Goal: Task Accomplishment & Management: Use online tool/utility

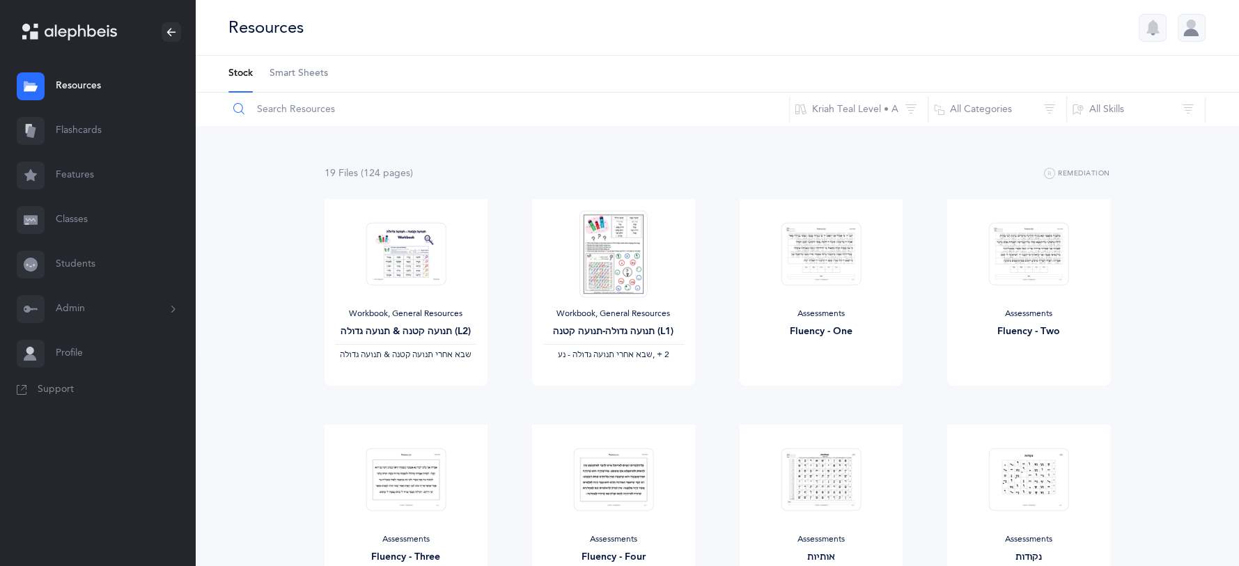
click at [314, 114] on input "text" at bounding box center [509, 109] width 562 height 33
type input "c"
click at [84, 218] on link "Classes" at bounding box center [97, 220] width 195 height 45
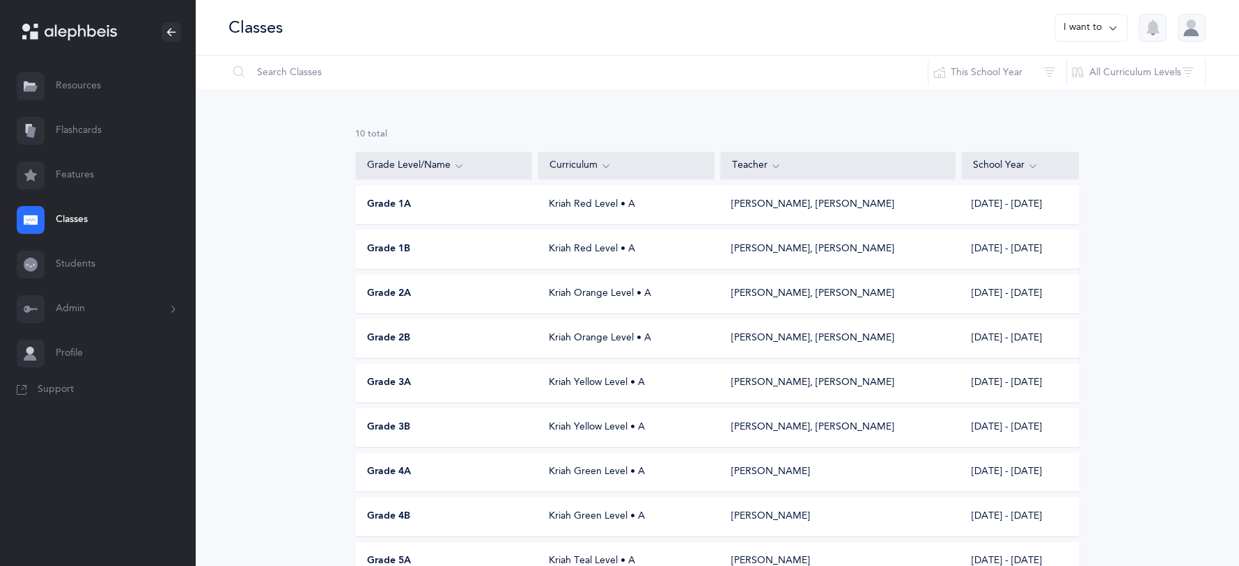
click at [434, 380] on div "Grade 3A" at bounding box center [444, 383] width 177 height 14
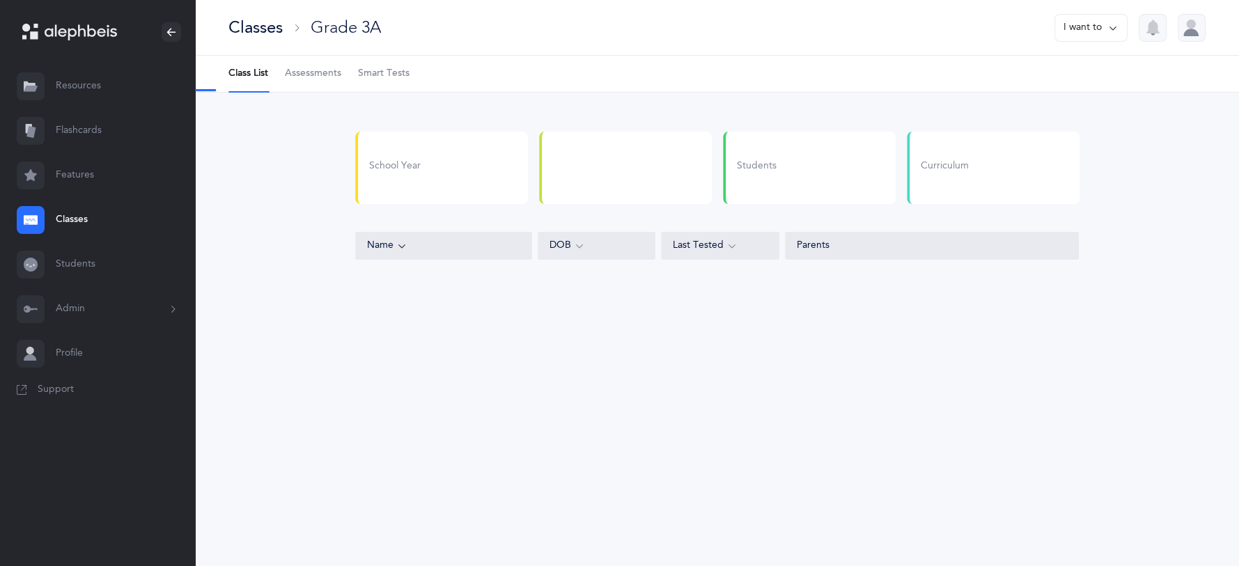
select select "5"
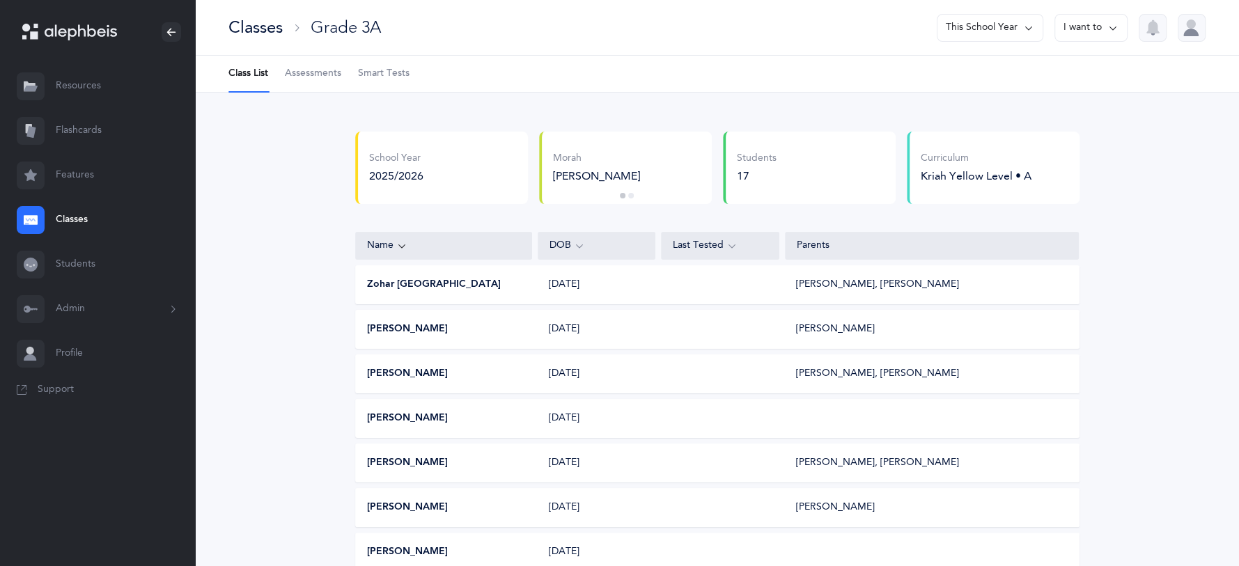
click at [310, 81] on link "Assessments" at bounding box center [313, 74] width 56 height 36
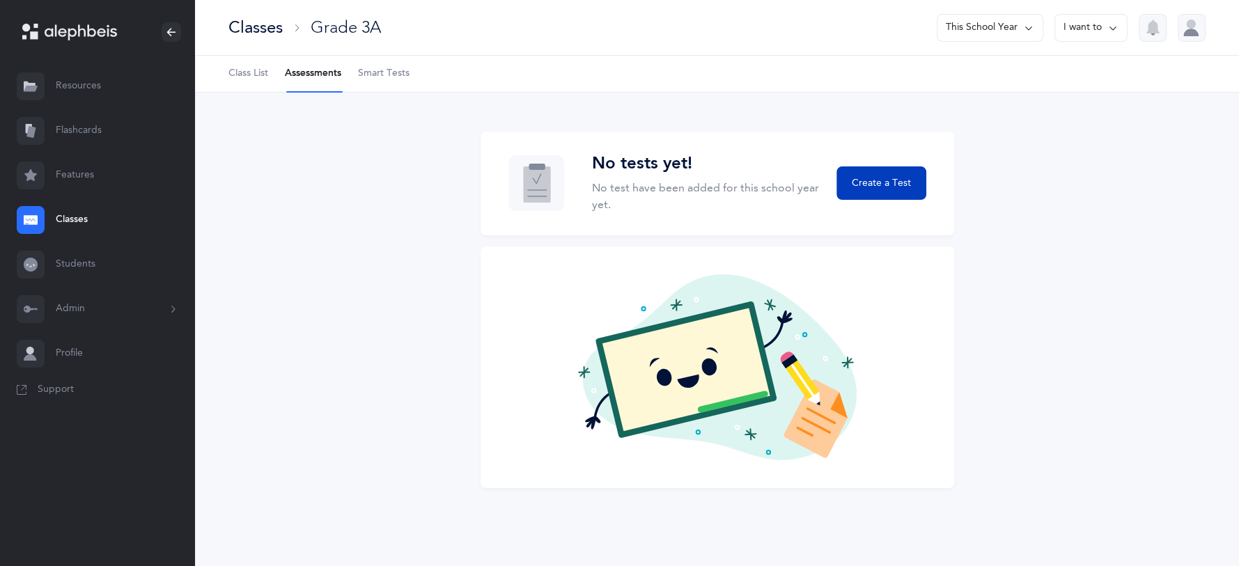
click at [902, 181] on span "Create a Test" at bounding box center [881, 183] width 59 height 15
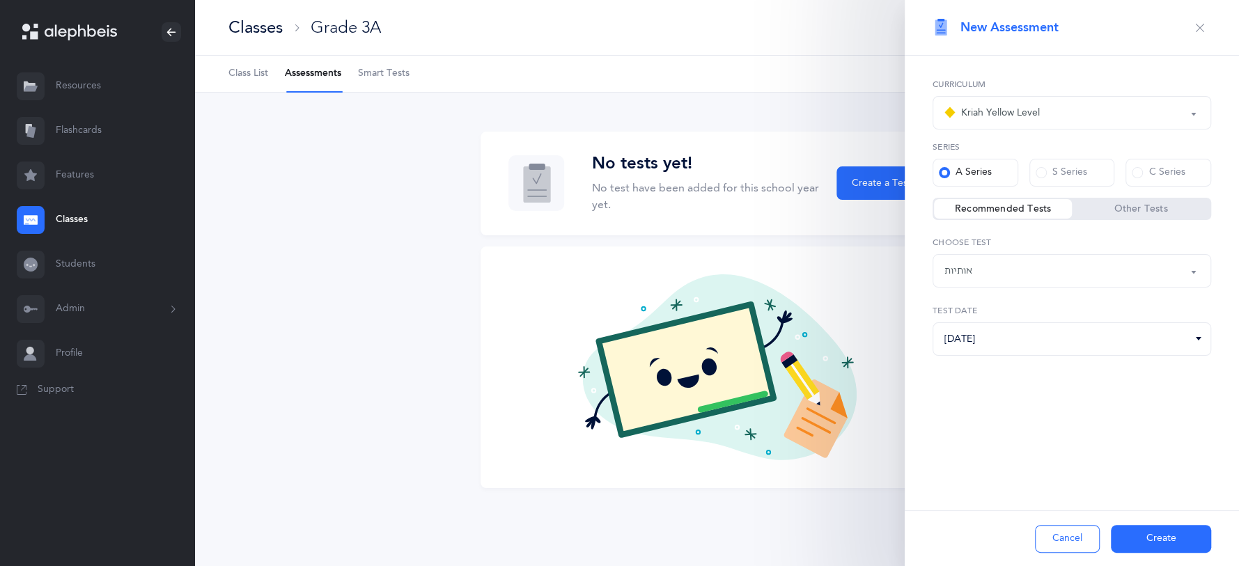
click at [1169, 221] on div "Recommended Tests Other Tests" at bounding box center [1072, 211] width 279 height 27
click at [1169, 215] on label "Other Tests" at bounding box center [1141, 209] width 138 height 14
click at [0, 0] on input "Other Tests" at bounding box center [0, 0] width 0 height 0
select select "12"
click at [1200, 270] on button "Skilled Endings L2 (A) Short" at bounding box center [1072, 270] width 279 height 33
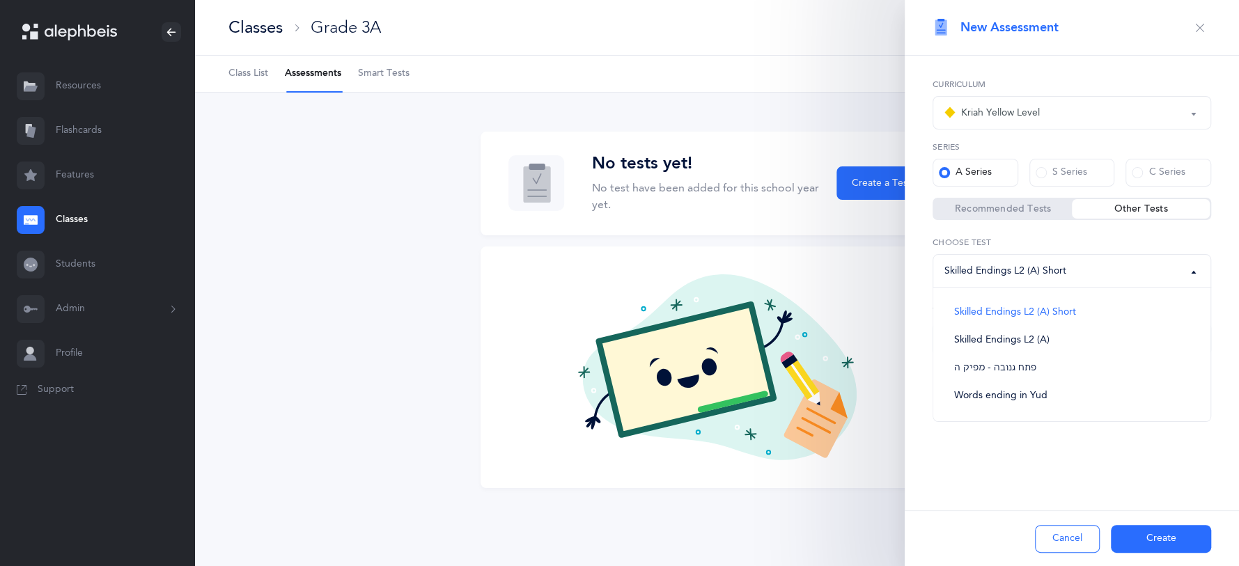
click at [1194, 109] on button "Kriah Yellow Level" at bounding box center [1072, 112] width 279 height 33
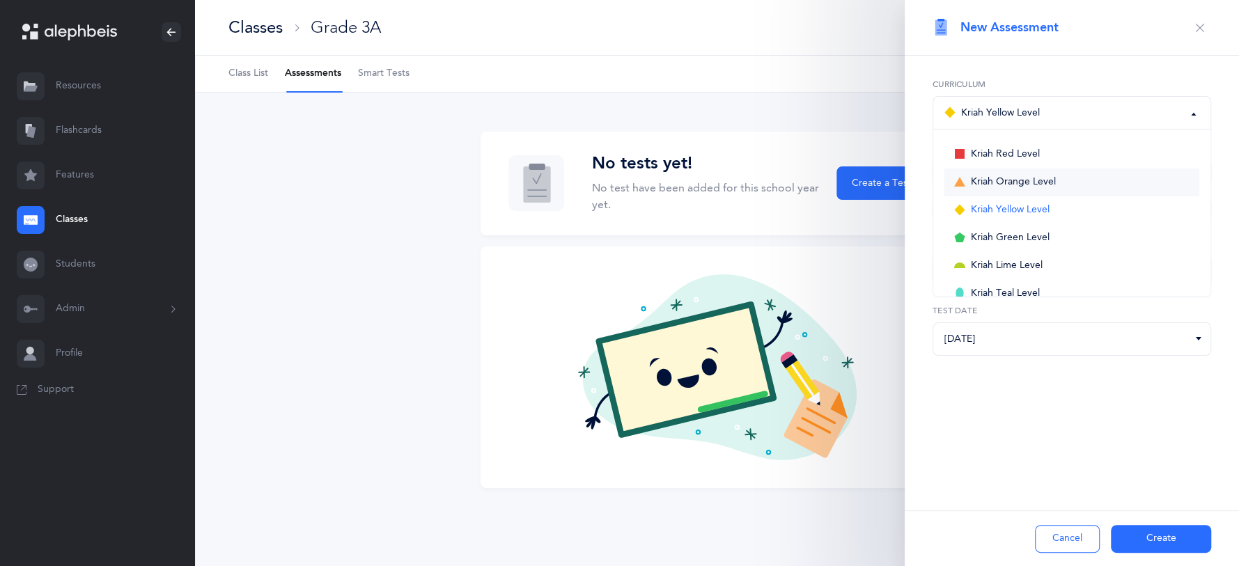
click at [1137, 176] on link "Kriah Orange Level" at bounding box center [1072, 183] width 255 height 28
select select "4"
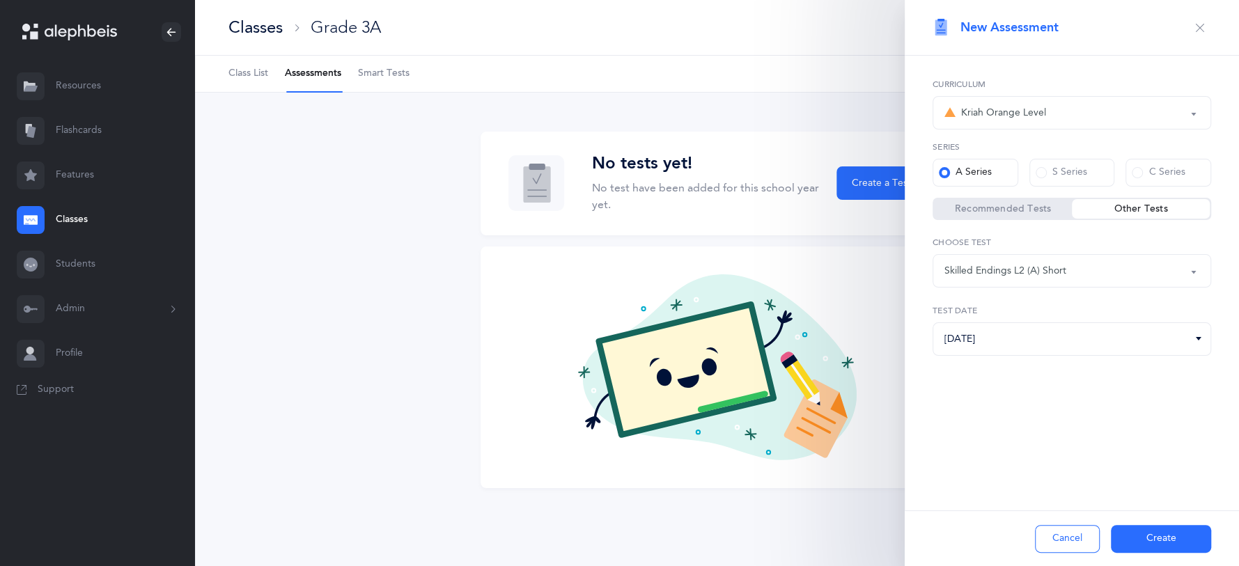
click at [1195, 272] on button "Skilled Endings L2 (A) Short" at bounding box center [1072, 270] width 279 height 33
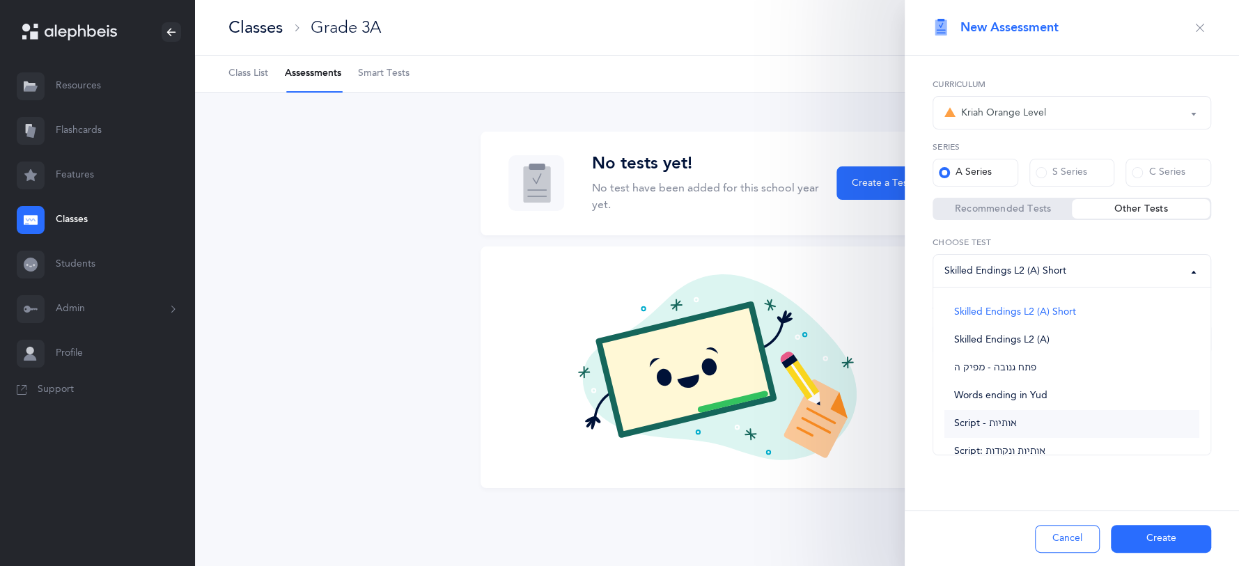
click at [1042, 423] on link "Script - אותיות" at bounding box center [1072, 424] width 255 height 28
select select "36"
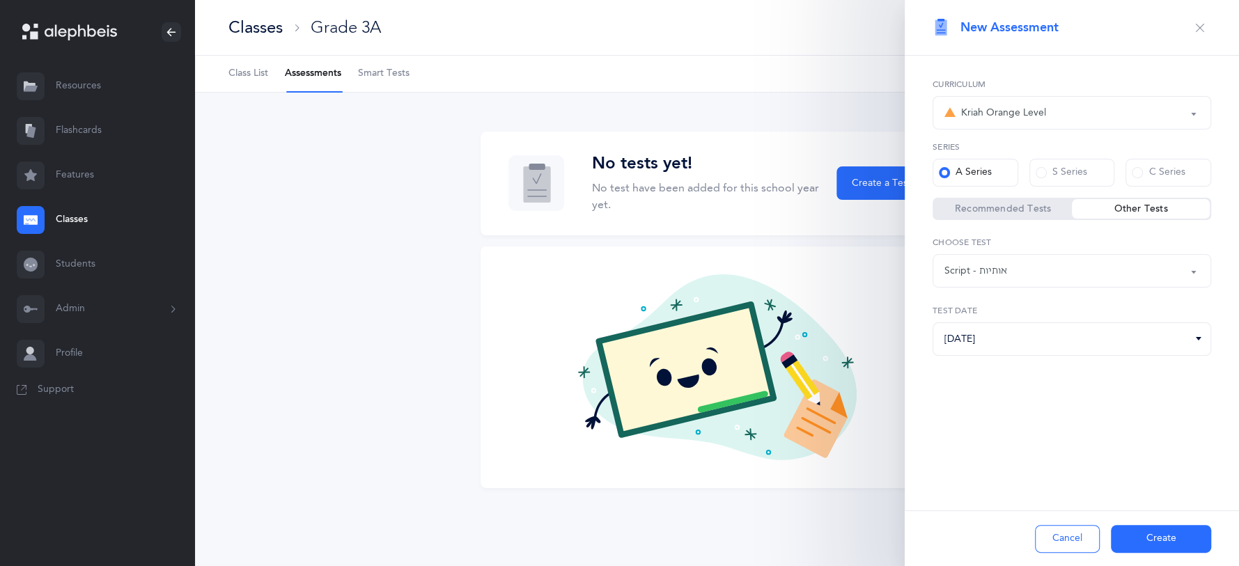
click at [1191, 116] on button "Kriah Orange Level" at bounding box center [1072, 112] width 279 height 33
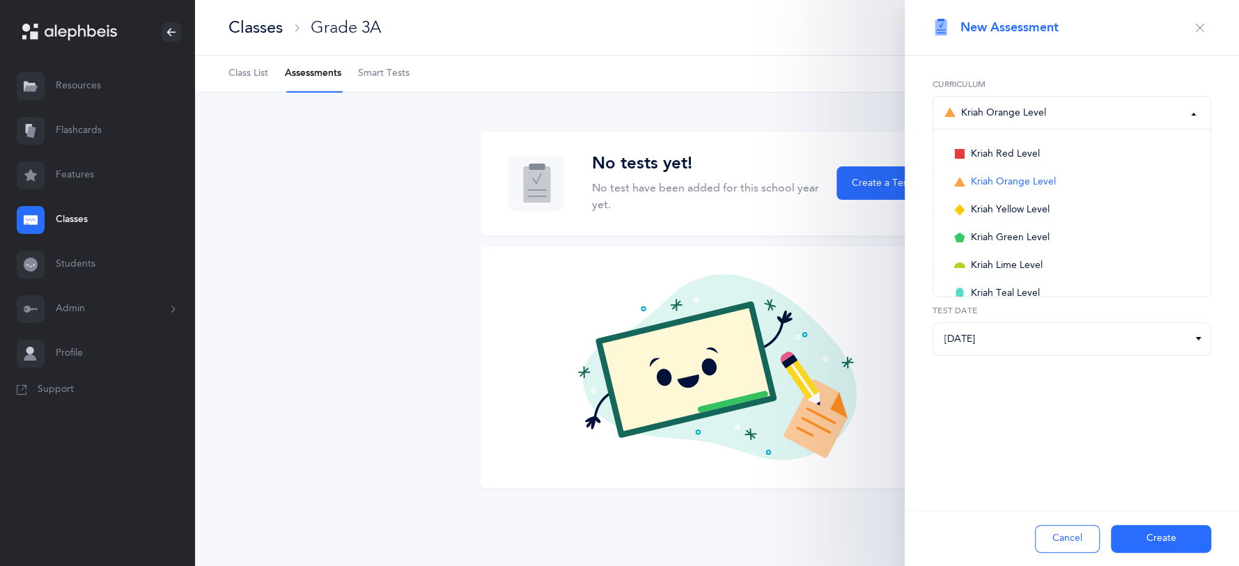
click at [1090, 439] on div "Kriah Red Level Kriah Orange Level Kriah Yellow Level Kriah Green Level Kriah L…" at bounding box center [1072, 253] width 334 height 395
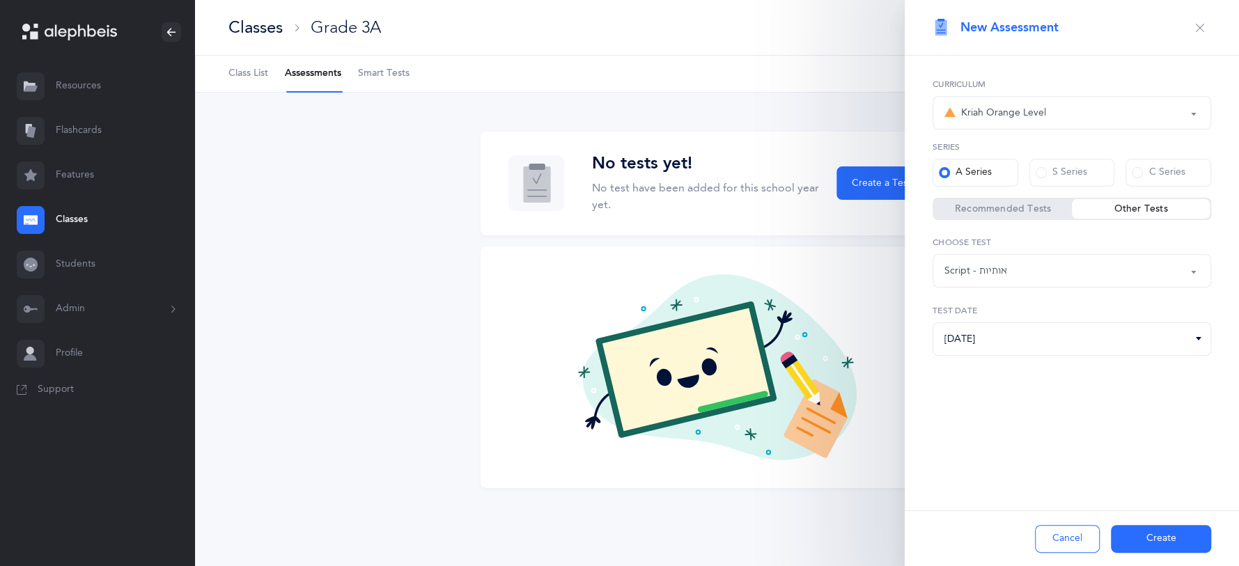
click at [1174, 534] on button "Create" at bounding box center [1161, 539] width 100 height 28
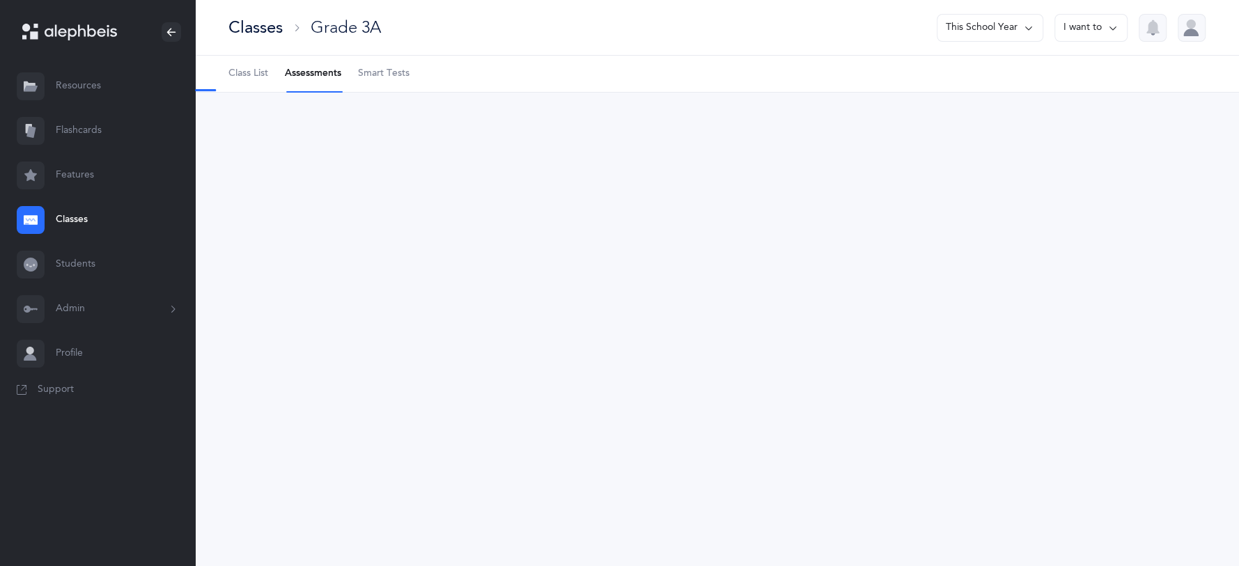
select select "36"
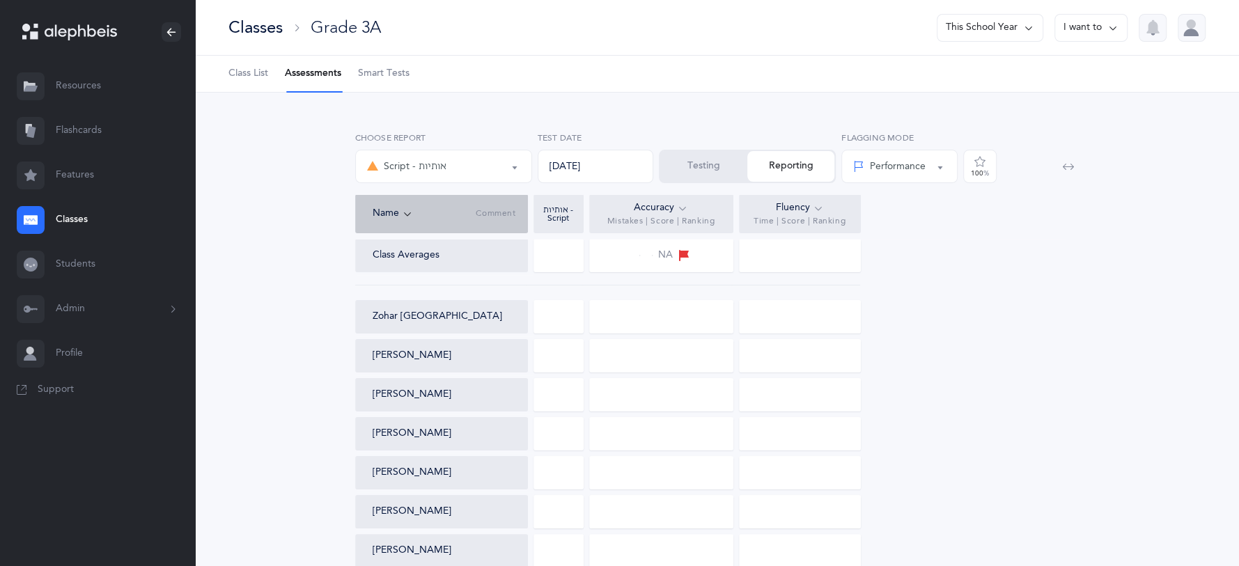
click at [676, 167] on button "Testing" at bounding box center [703, 166] width 87 height 31
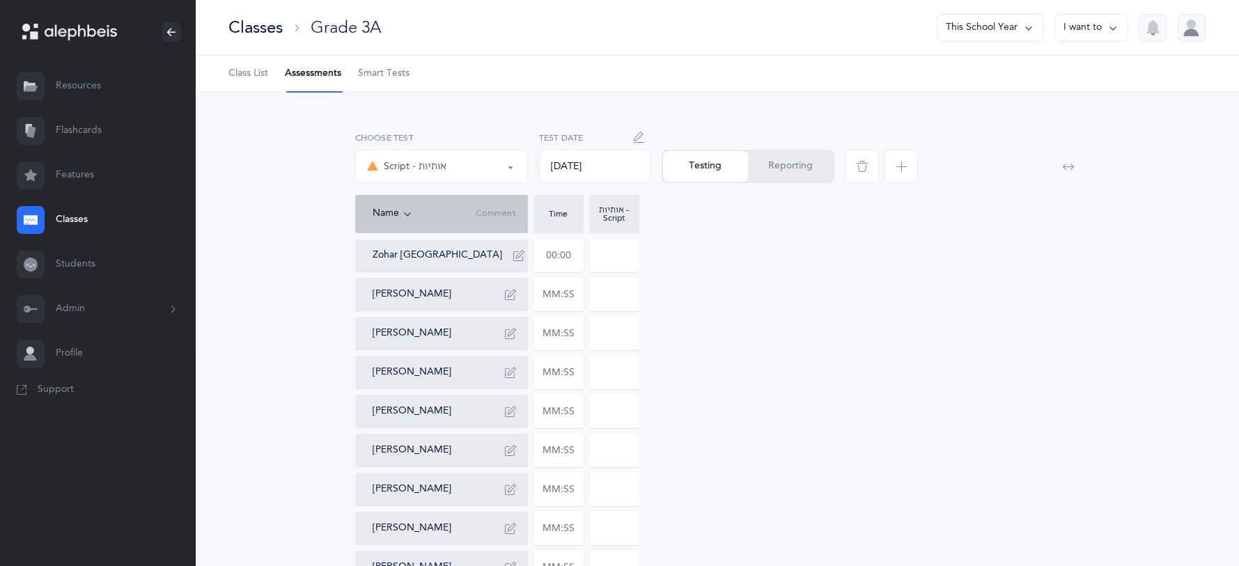
click at [562, 256] on input "text" at bounding box center [558, 256] width 49 height 32
type input "01:20"
click at [615, 261] on input "0" at bounding box center [614, 256] width 49 height 32
type input "01"
click at [619, 298] on input at bounding box center [614, 295] width 49 height 32
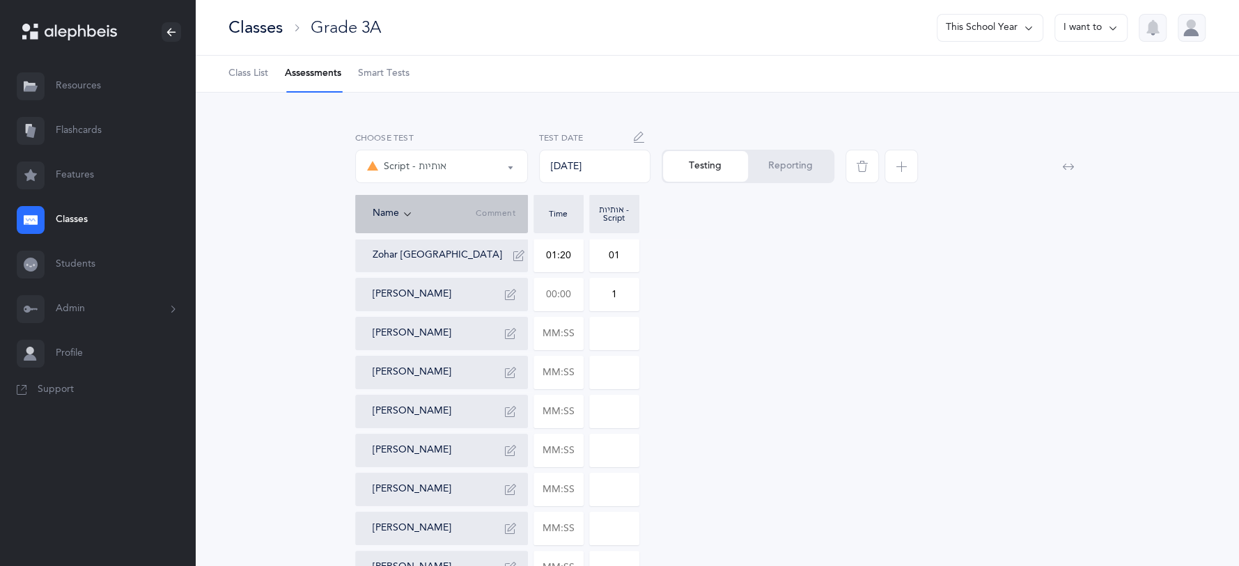
type input "1"
click at [545, 290] on input "text" at bounding box center [558, 295] width 49 height 32
click at [555, 340] on input "text" at bounding box center [558, 334] width 49 height 32
type input "01:22"
type input "0"
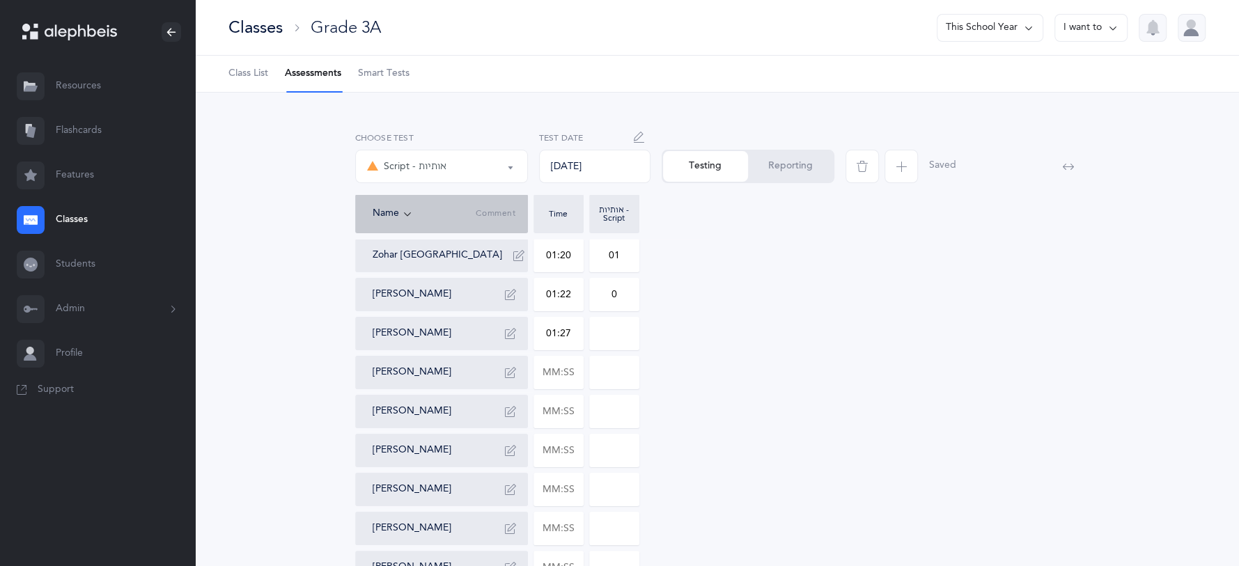
type input "01:27"
type input "0"
click at [617, 335] on input "0" at bounding box center [614, 334] width 49 height 32
click at [571, 379] on input "text" at bounding box center [558, 373] width 49 height 32
type input "01:07"
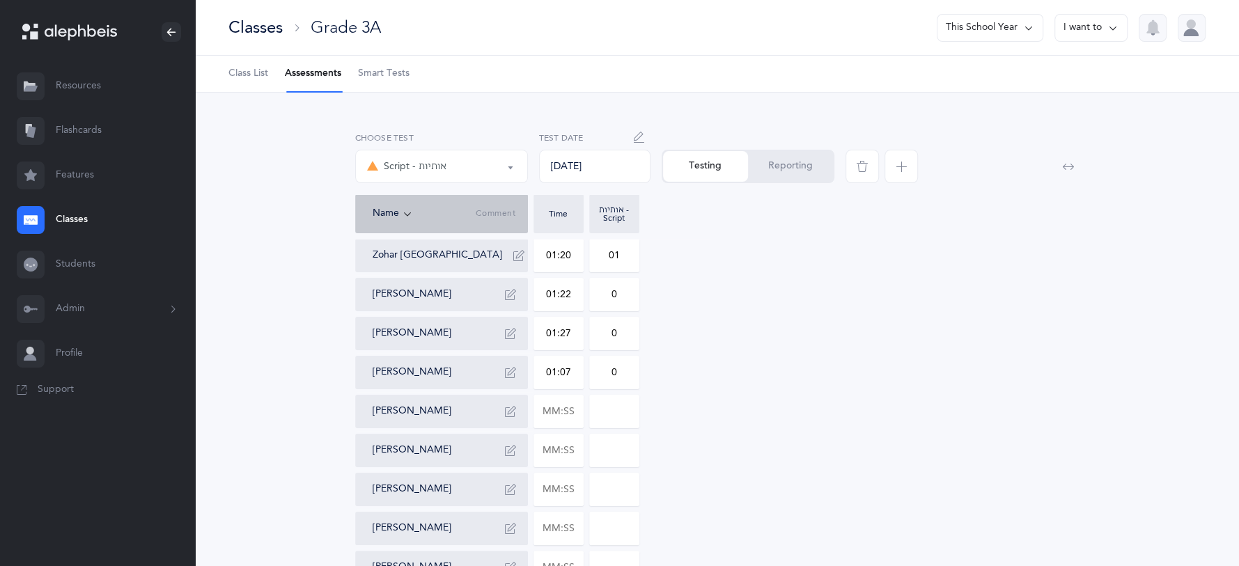
click at [626, 379] on input "0" at bounding box center [614, 373] width 49 height 32
type input "01"
click at [575, 401] on input "text" at bounding box center [558, 412] width 49 height 32
click at [569, 410] on input "text" at bounding box center [558, 412] width 49 height 32
type input "03:35"
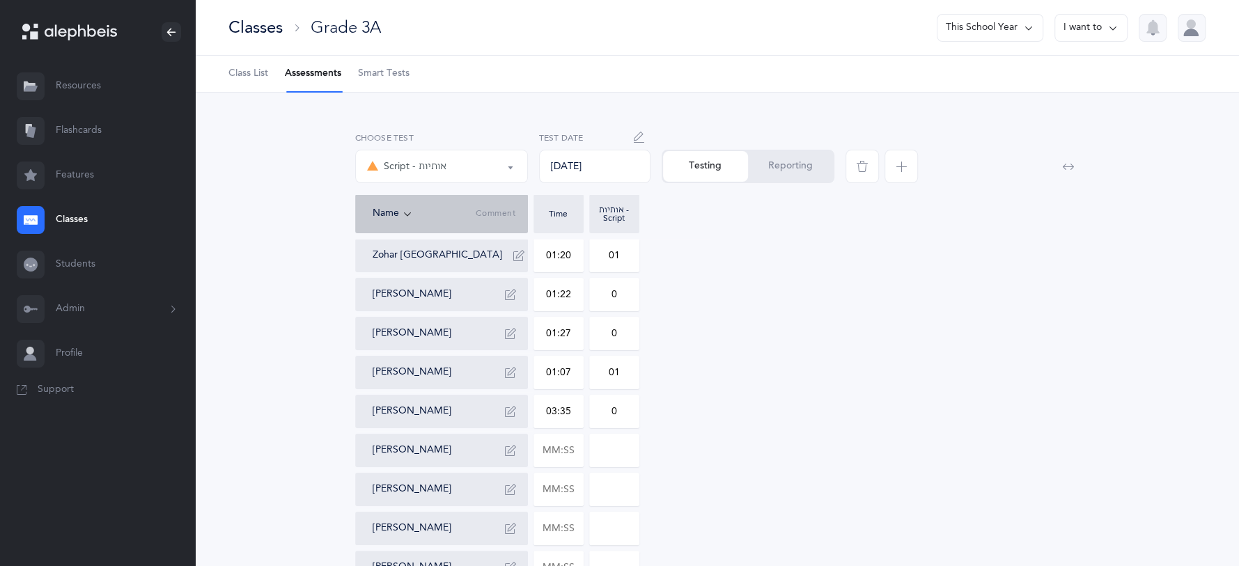
click at [621, 412] on input "0" at bounding box center [614, 412] width 49 height 32
type input "017"
click at [567, 452] on input "text" at bounding box center [558, 451] width 49 height 32
type input "02:41"
click at [640, 444] on div "Zohar [GEOGRAPHIC_DATA] 01:20 01 [PERSON_NAME] 01:22 0 [PERSON_NAME] 01:27 0 [P…" at bounding box center [717, 568] width 725 height 658
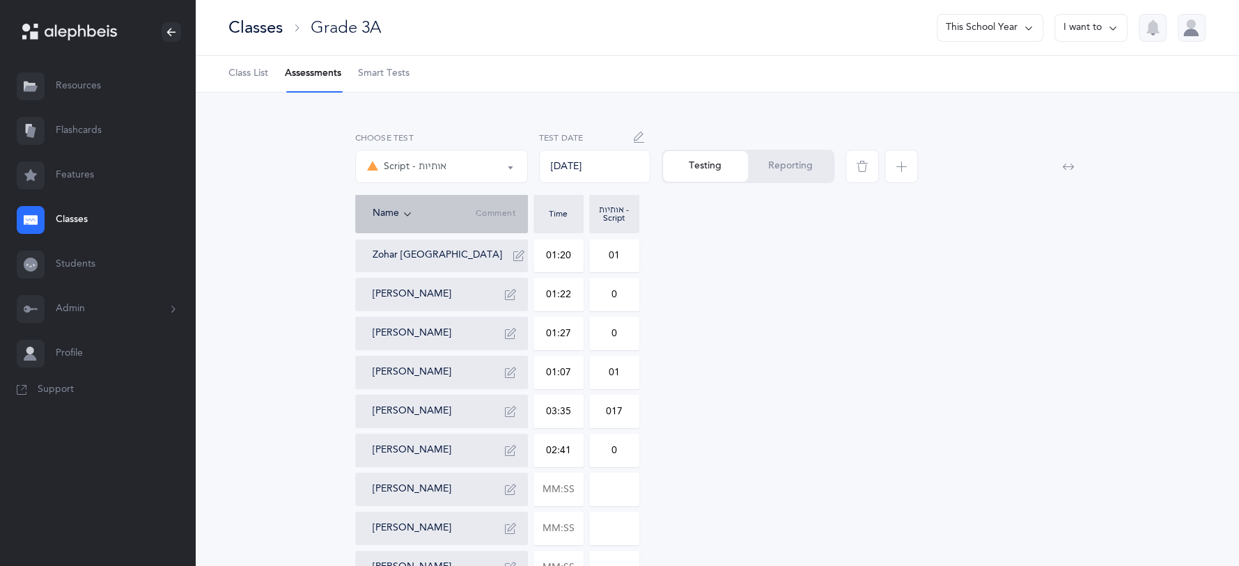
click at [617, 458] on input "0" at bounding box center [614, 451] width 49 height 32
type input "012"
click at [572, 481] on input "text" at bounding box center [558, 490] width 49 height 32
type input "01:52"
click at [629, 493] on input "0" at bounding box center [614, 490] width 49 height 32
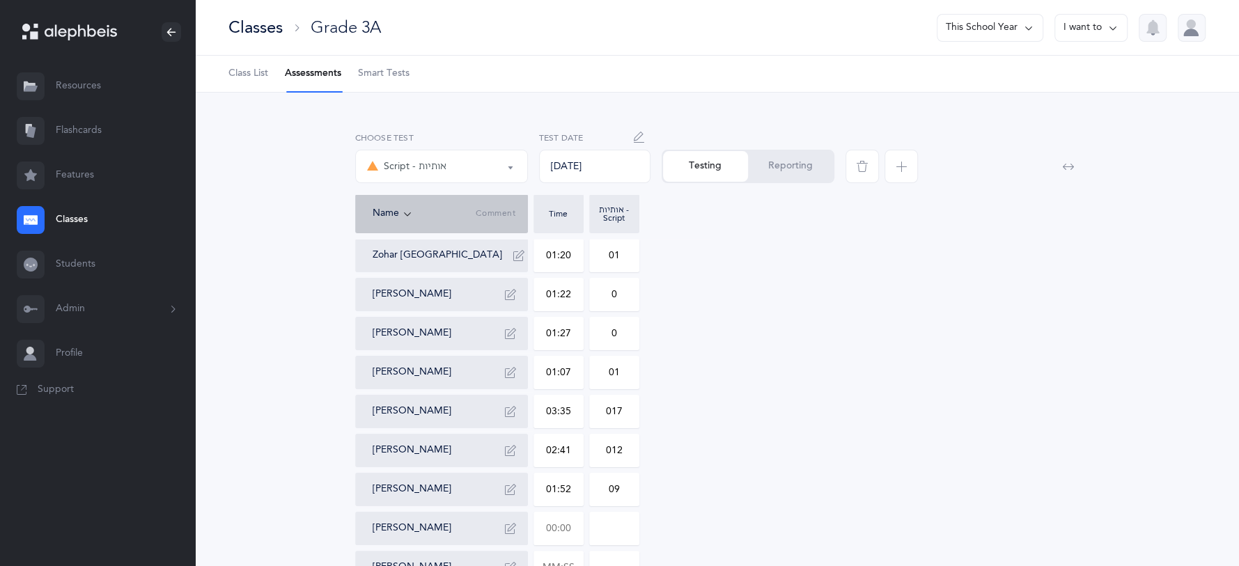
type input "09"
click at [575, 513] on input "text" at bounding box center [558, 529] width 49 height 32
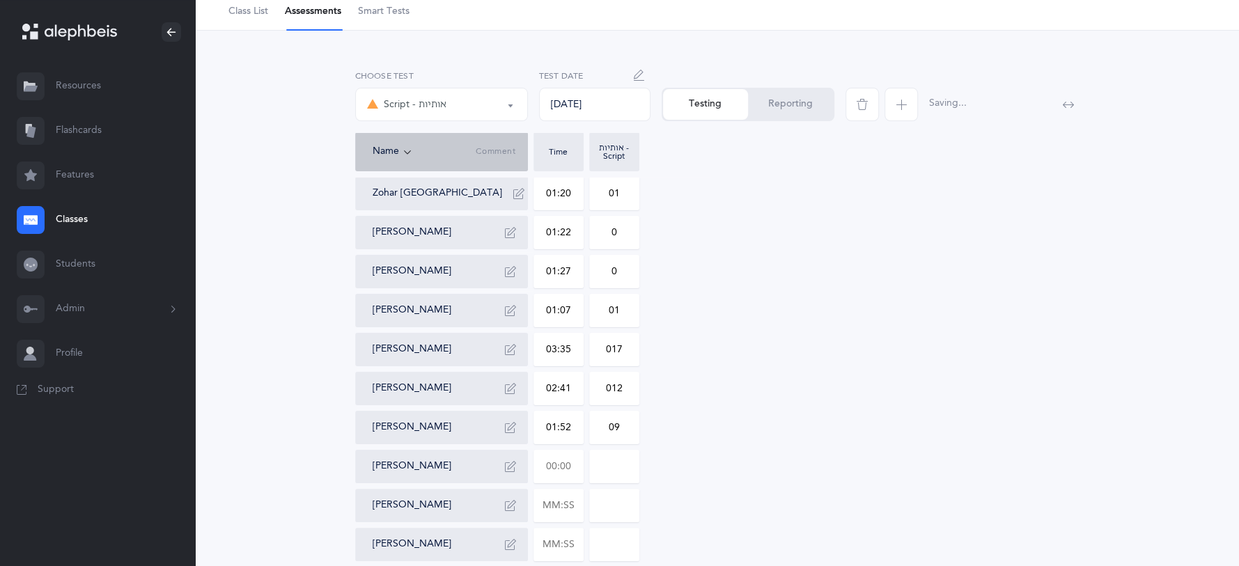
scroll to position [70, 0]
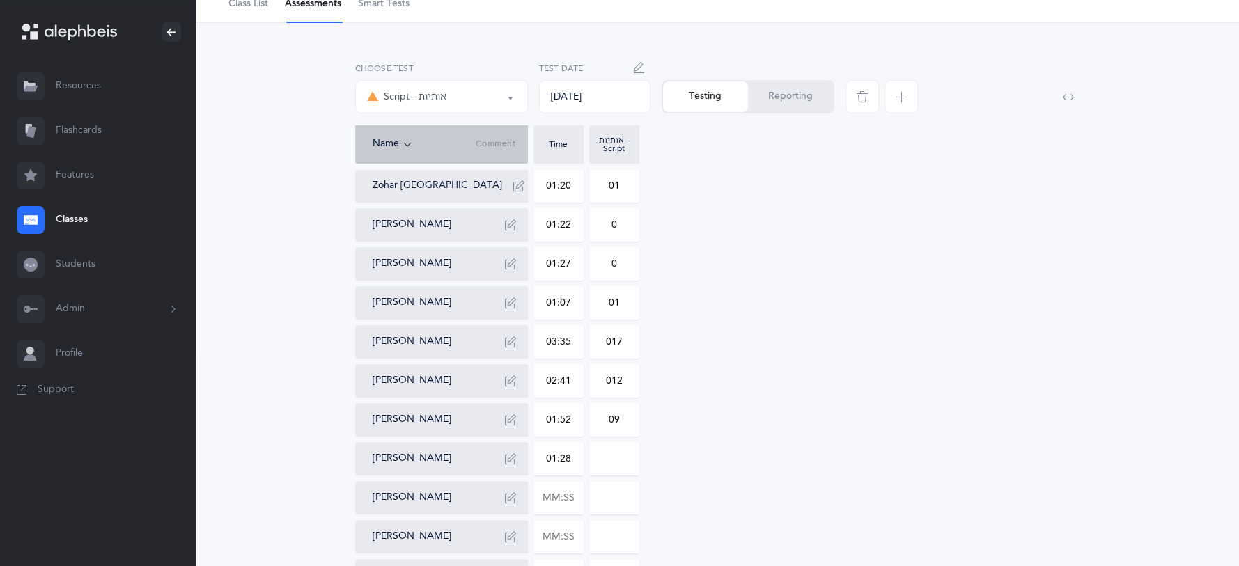
type input "01:28"
click at [625, 459] on input "0" at bounding box center [614, 459] width 49 height 32
type input "05"
click at [567, 500] on input "text" at bounding box center [558, 498] width 49 height 32
type input "02:08"
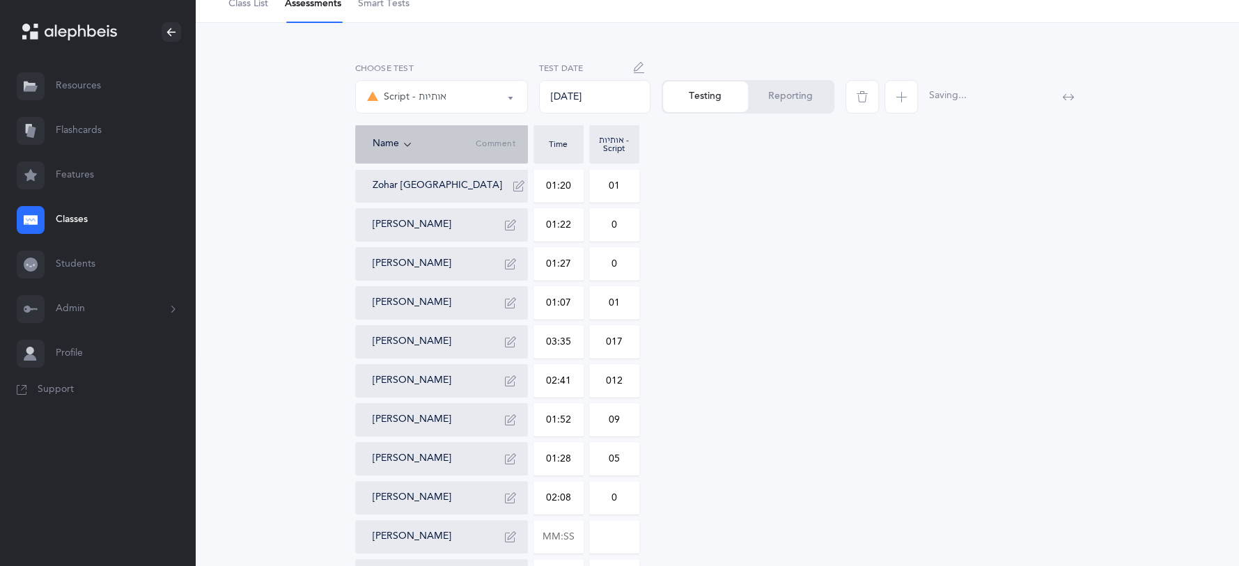
click at [630, 495] on input "0" at bounding box center [614, 498] width 49 height 32
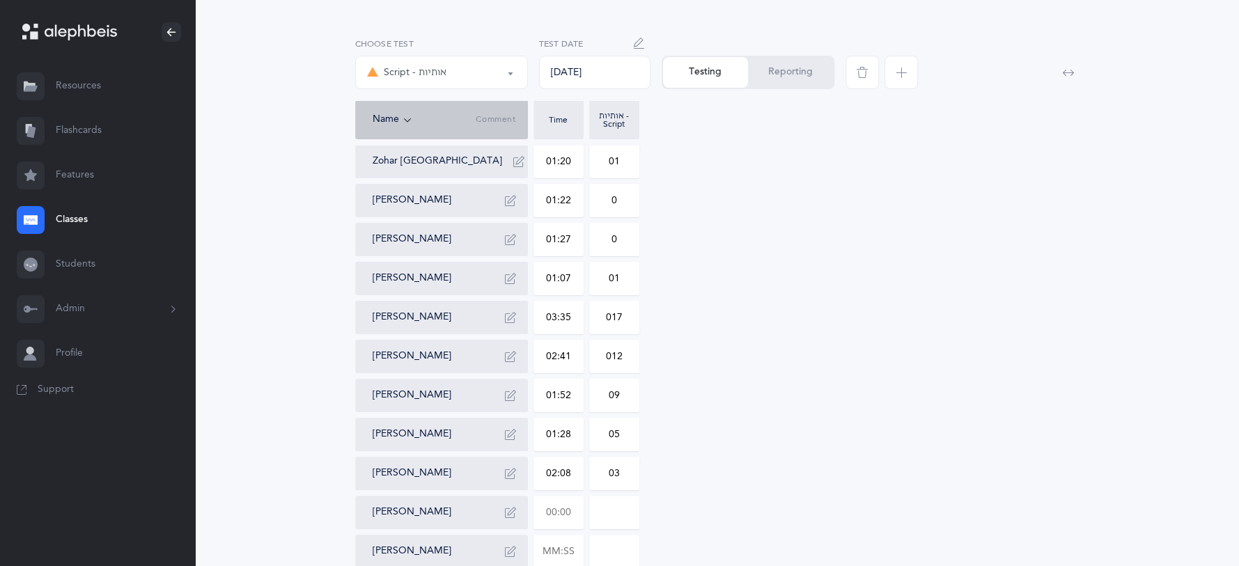
scroll to position [113, 0]
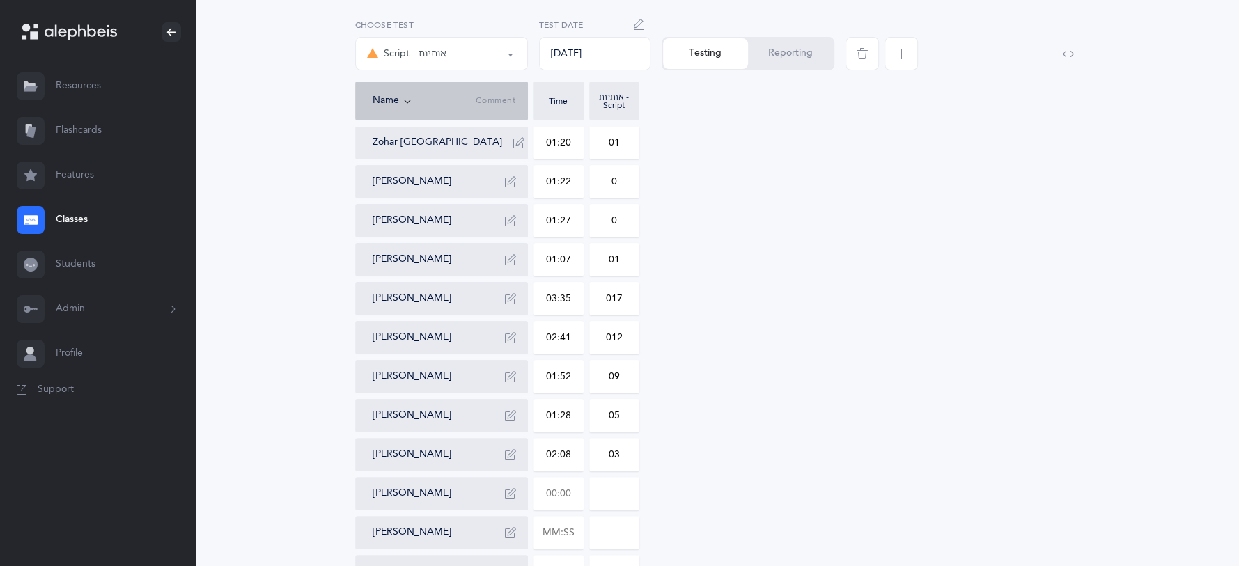
type input "03"
click at [571, 500] on input "text" at bounding box center [558, 494] width 49 height 32
type input "01:05"
type input "0"
click at [618, 486] on input "0" at bounding box center [614, 494] width 49 height 32
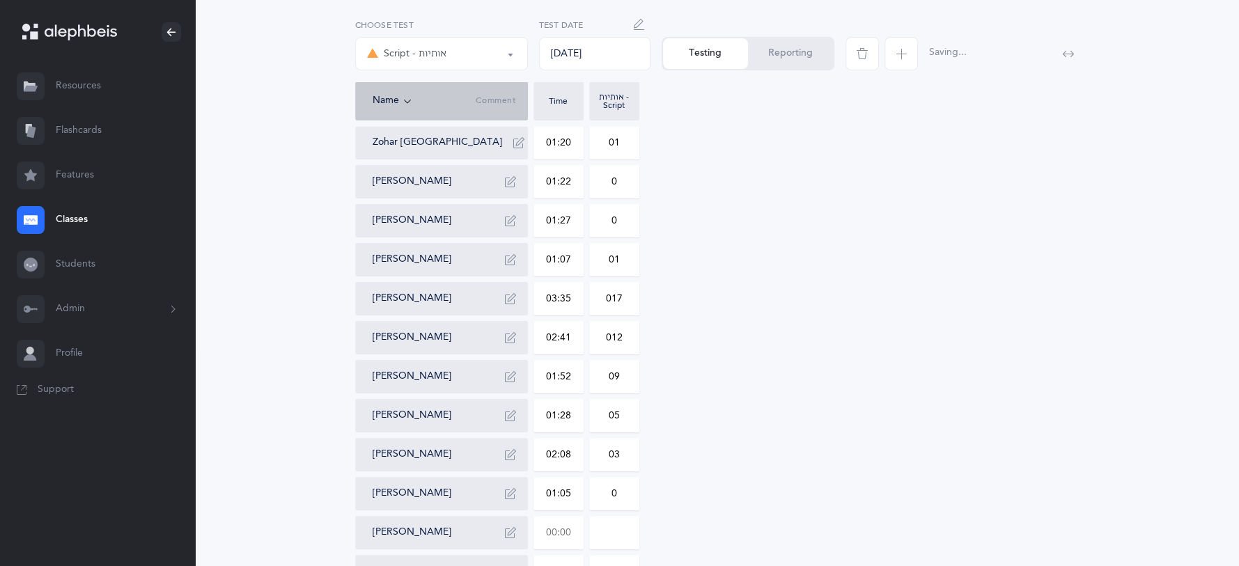
click at [562, 540] on input "text" at bounding box center [558, 533] width 49 height 32
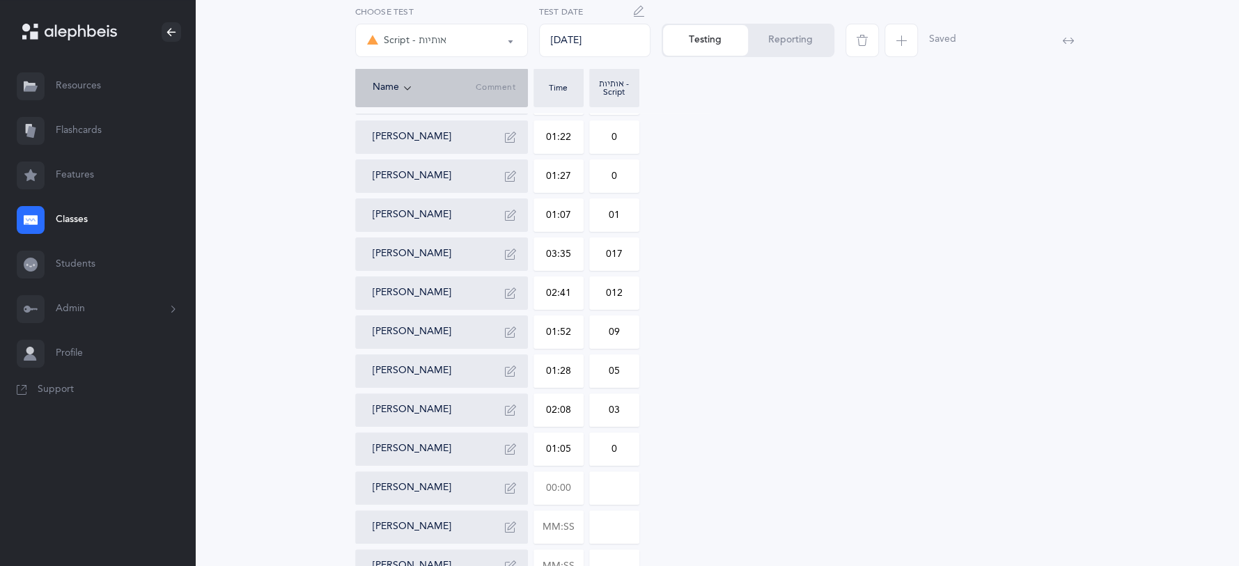
scroll to position [161, 0]
click at [807, 35] on button "Reporting" at bounding box center [790, 40] width 85 height 31
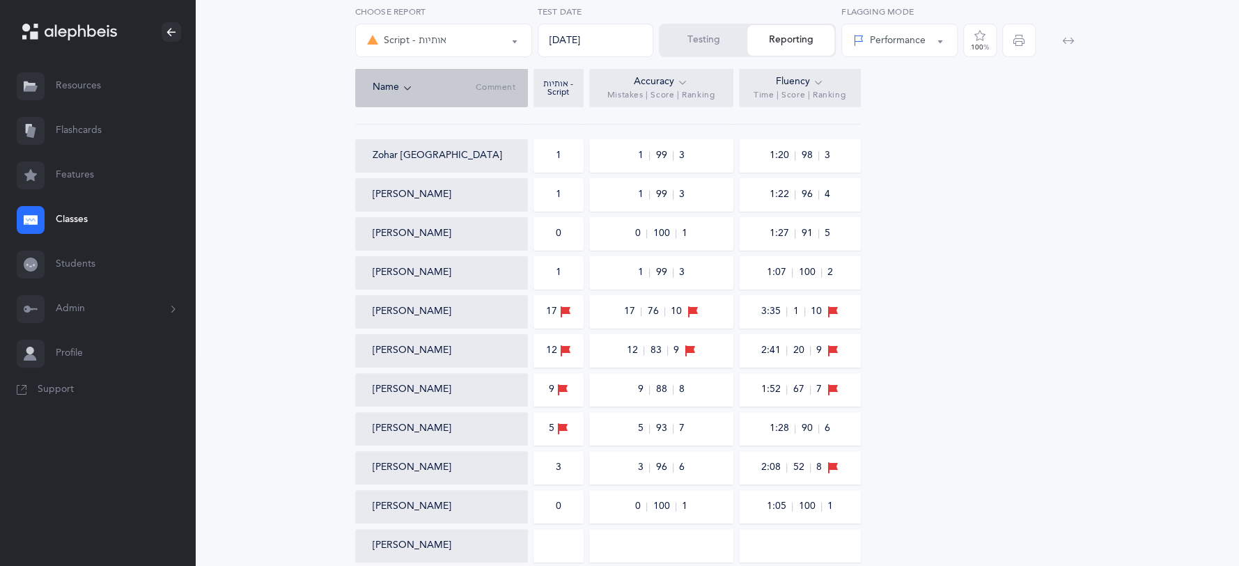
click at [720, 33] on button "Testing" at bounding box center [703, 40] width 87 height 31
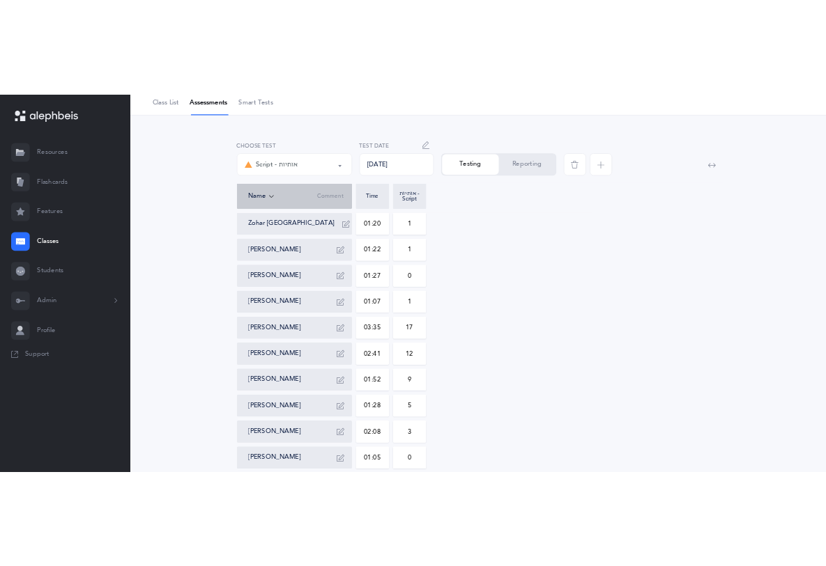
scroll to position [61, 0]
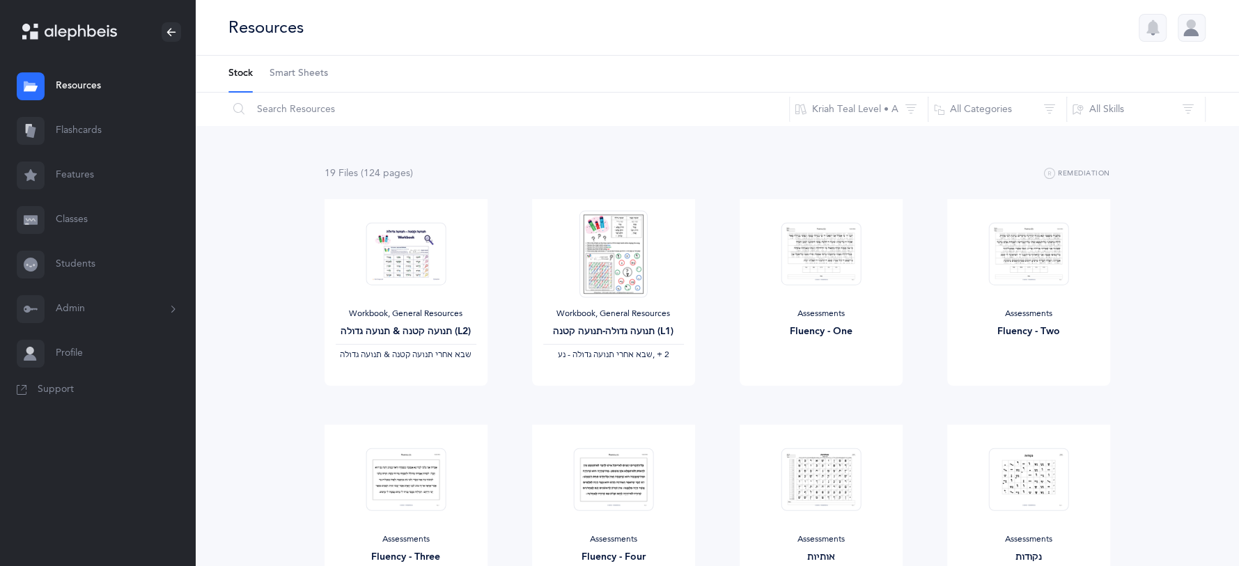
click at [65, 213] on link "Classes" at bounding box center [97, 220] width 195 height 45
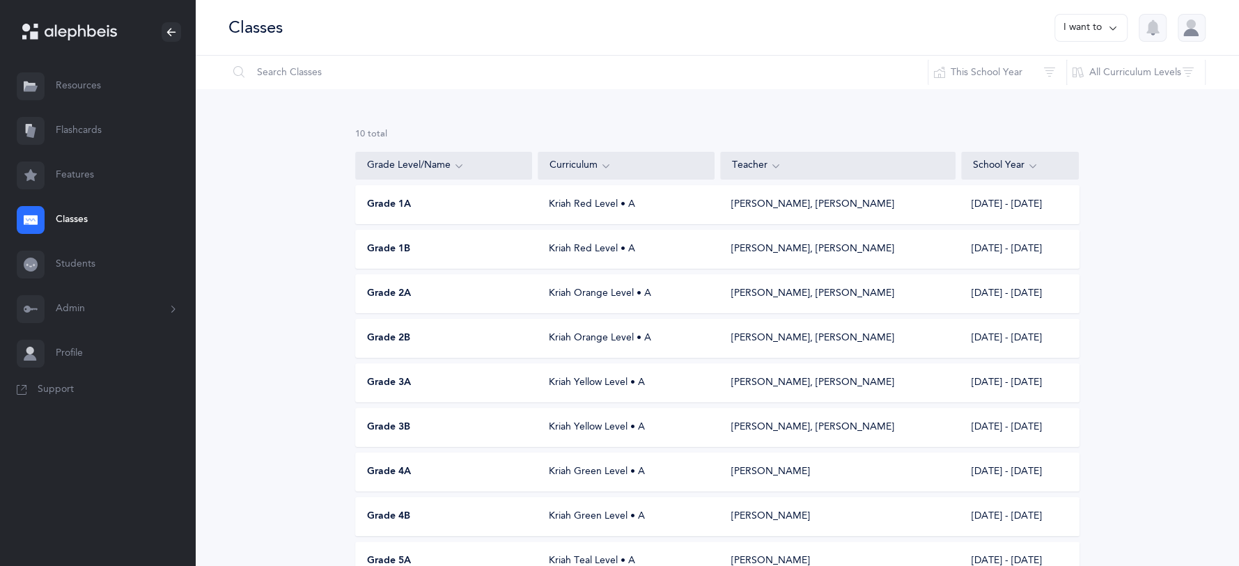
click at [434, 387] on div "Grade 3A" at bounding box center [444, 383] width 177 height 14
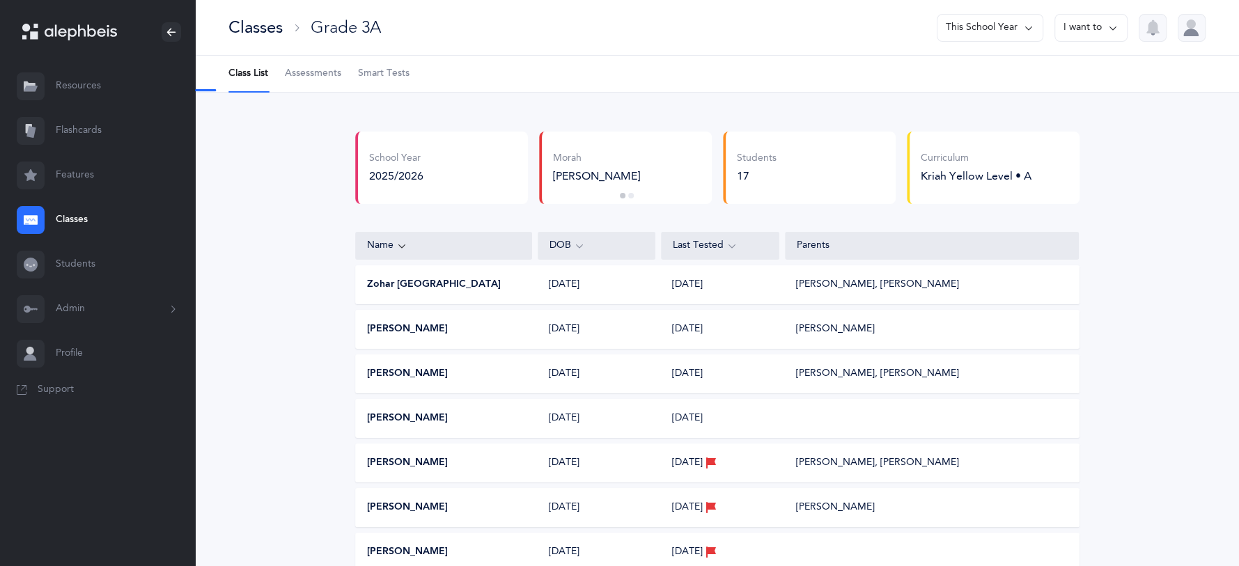
select select "36"
click at [308, 68] on span "Assessments" at bounding box center [313, 74] width 56 height 14
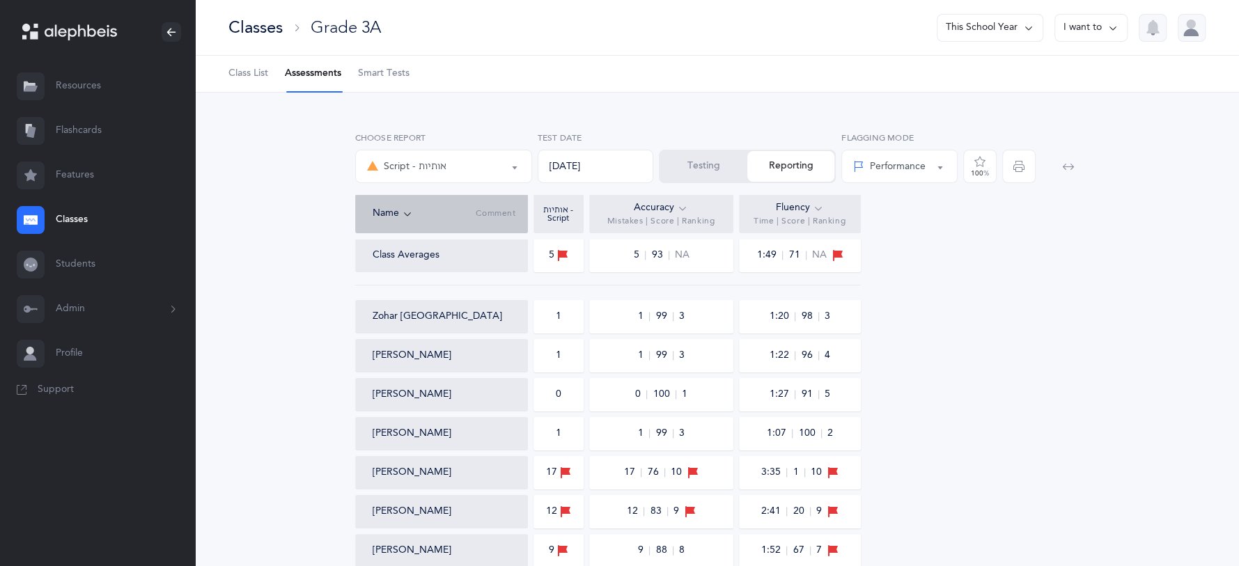
click at [681, 167] on button "Testing" at bounding box center [703, 166] width 87 height 31
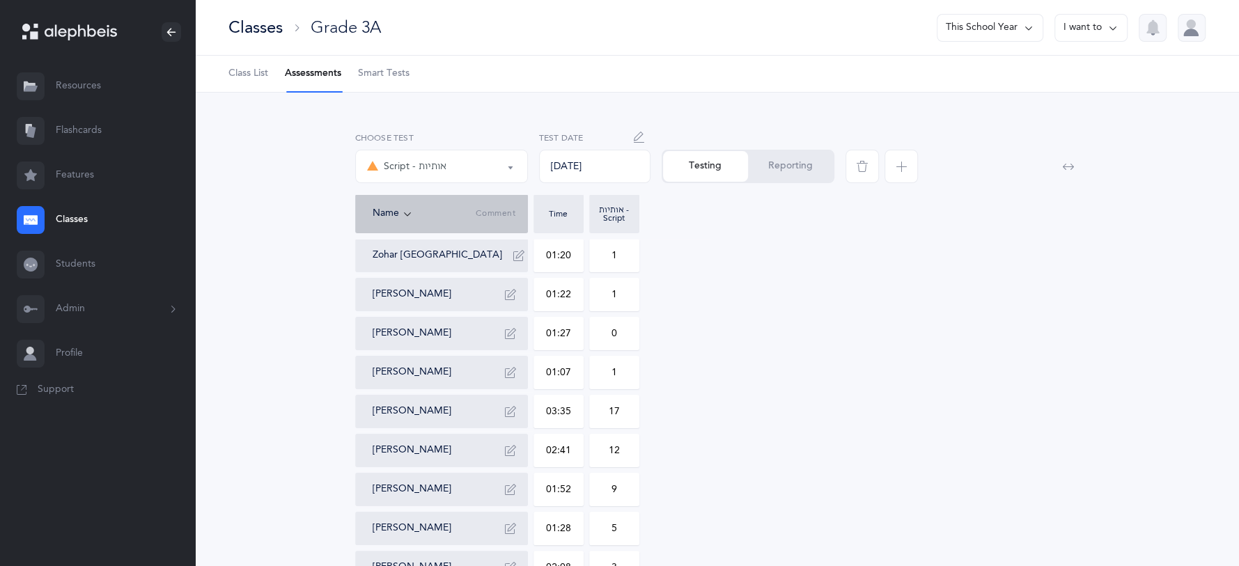
click at [905, 169] on icon "button" at bounding box center [901, 166] width 11 height 11
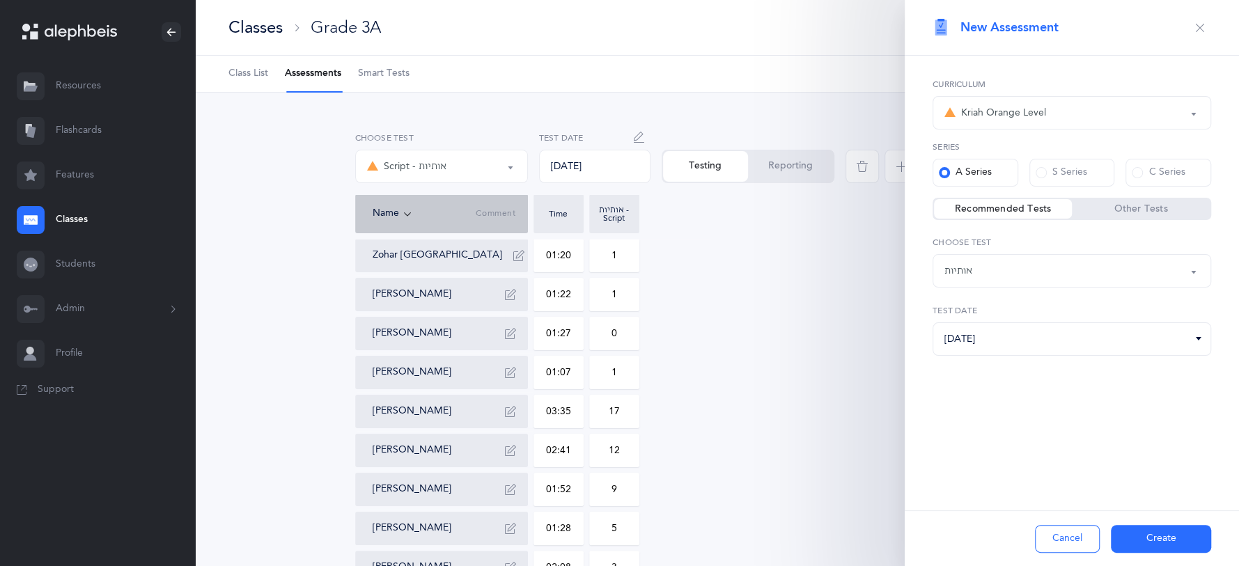
click at [1190, 116] on button "Kriah Orange Level" at bounding box center [1072, 112] width 279 height 33
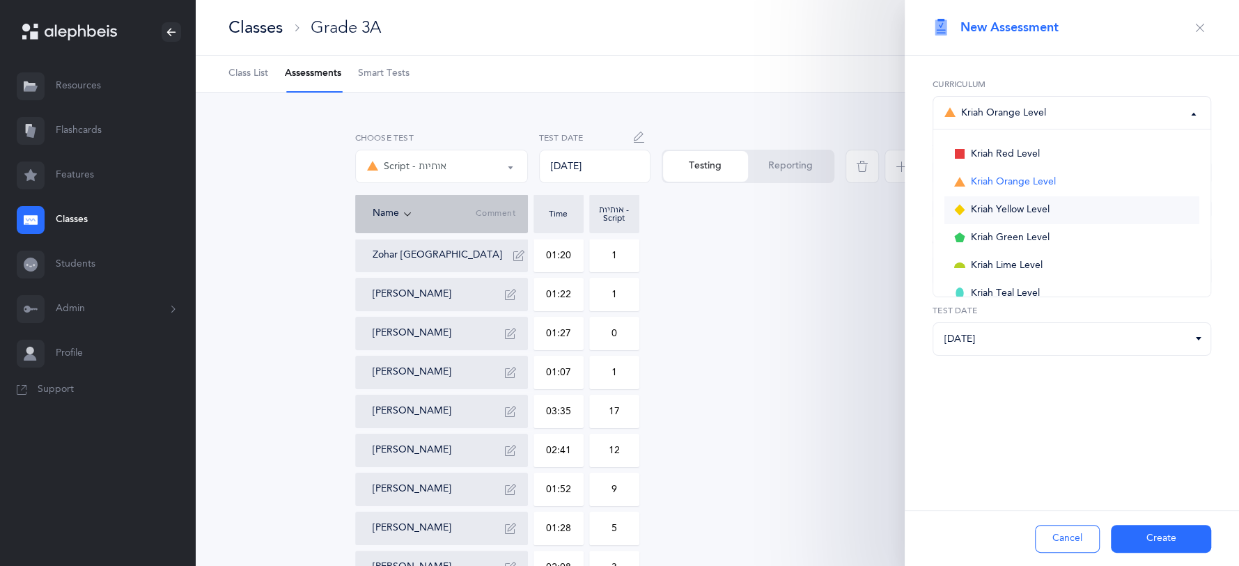
click at [1061, 213] on link "Kriah Yellow Level" at bounding box center [1072, 210] width 255 height 28
select select "5"
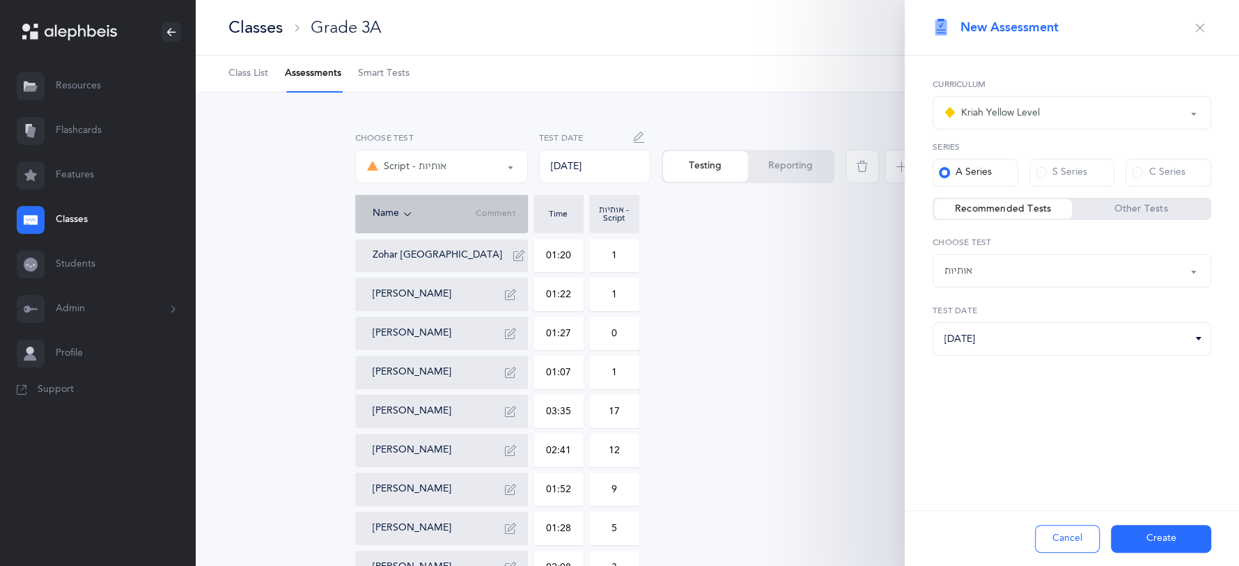
click at [1196, 272] on button "אותיות" at bounding box center [1072, 270] width 279 height 33
click at [1033, 343] on link "אותיות ונקודות L2" at bounding box center [1072, 341] width 255 height 28
select select "9"
click at [1159, 530] on button "Create" at bounding box center [1161, 539] width 100 height 28
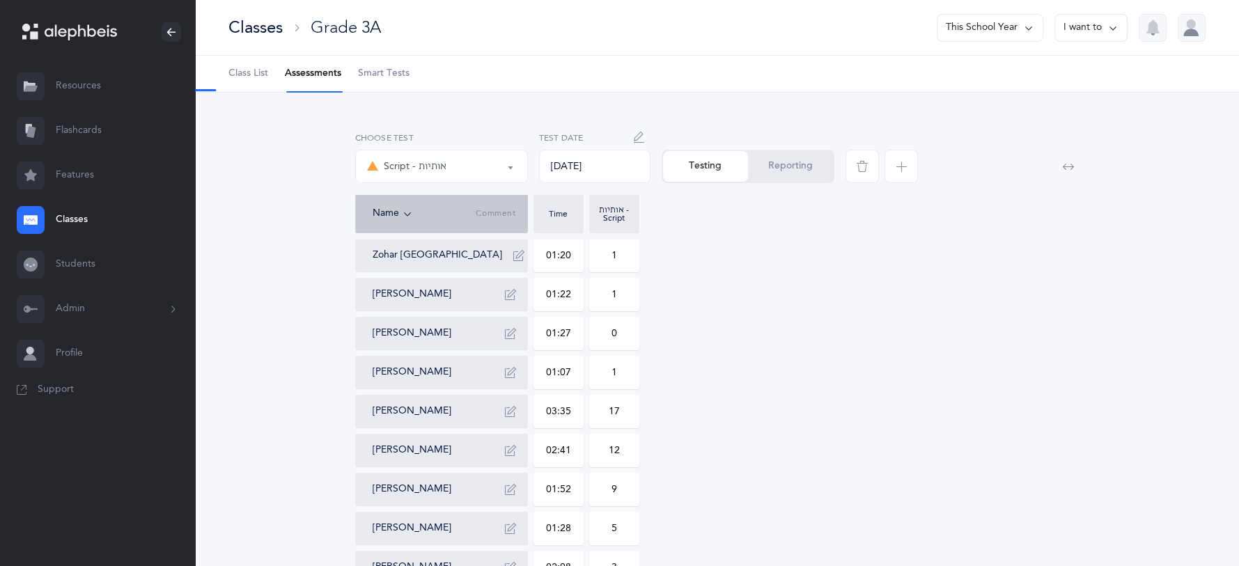
select select "9"
click at [574, 254] on input "text" at bounding box center [558, 256] width 49 height 32
type input "00:47"
type input "0"
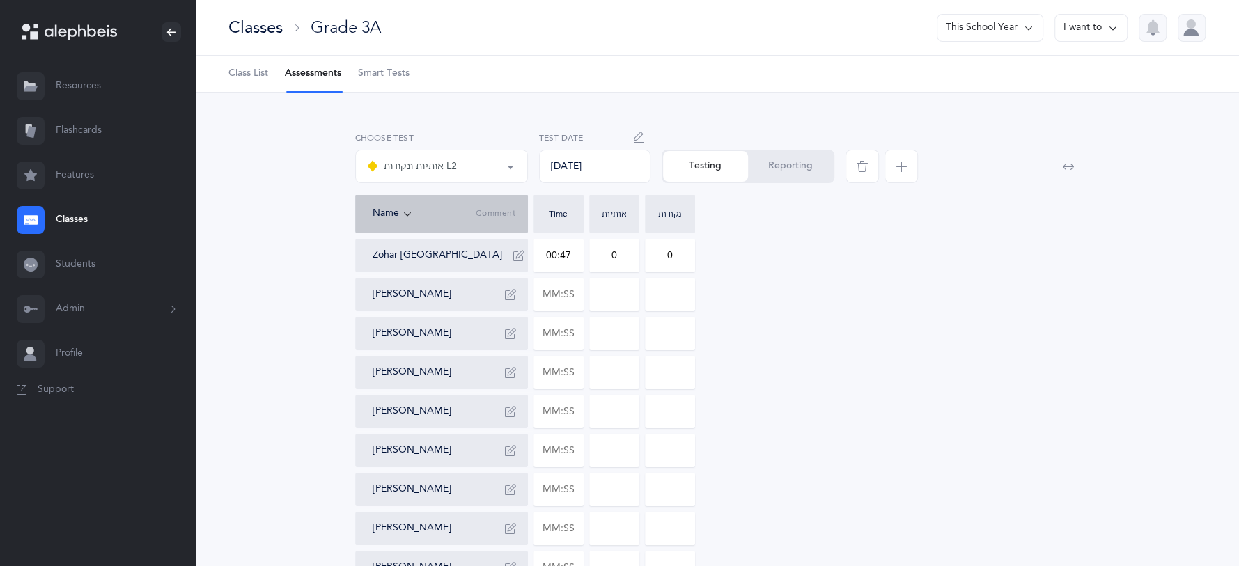
click at [621, 256] on input "0" at bounding box center [614, 256] width 49 height 32
click at [575, 288] on input "text" at bounding box center [558, 295] width 49 height 32
click at [688, 290] on input at bounding box center [670, 295] width 49 height 32
type input "01:08"
type input "0"
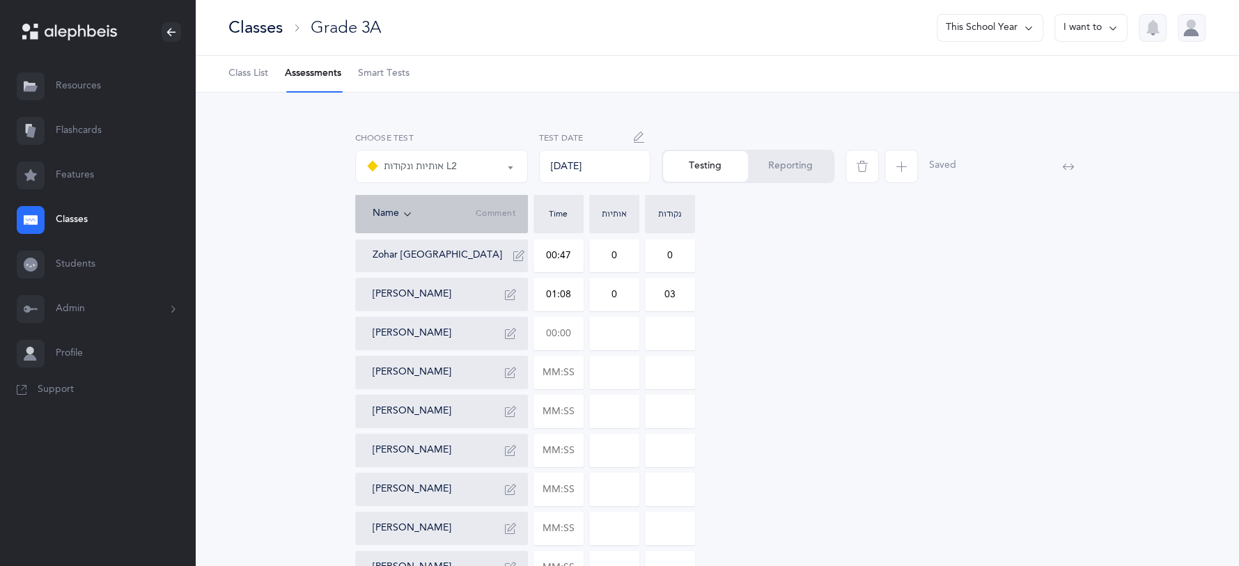
type input "03"
click at [563, 334] on input "text" at bounding box center [558, 334] width 49 height 32
click at [576, 379] on input "text" at bounding box center [558, 373] width 49 height 32
type input "01:00"
type input "0"
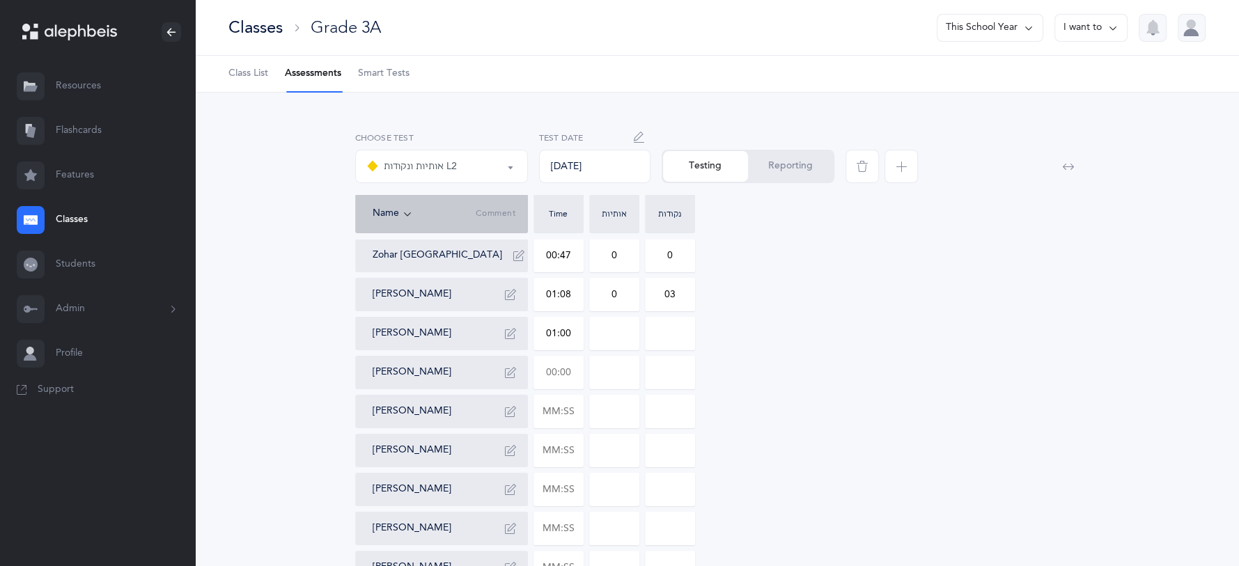
type input "0"
type input "00:28"
type input "0"
click at [568, 405] on input "text" at bounding box center [558, 412] width 49 height 32
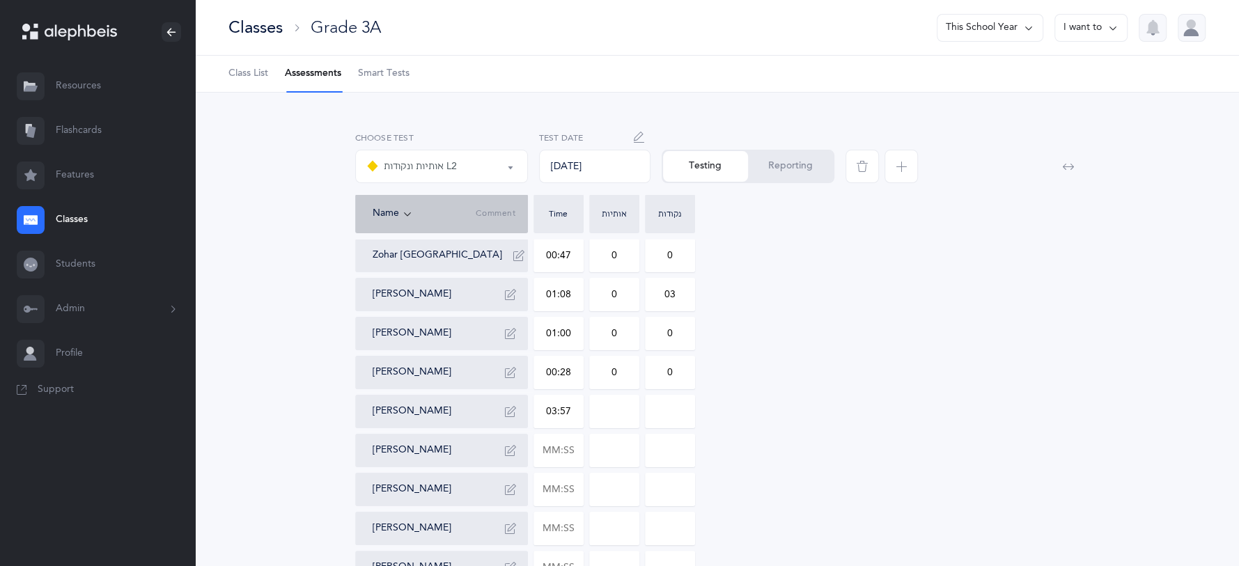
type input "03:57"
type input "0"
click at [626, 416] on input "0" at bounding box center [614, 412] width 49 height 32
type input "04"
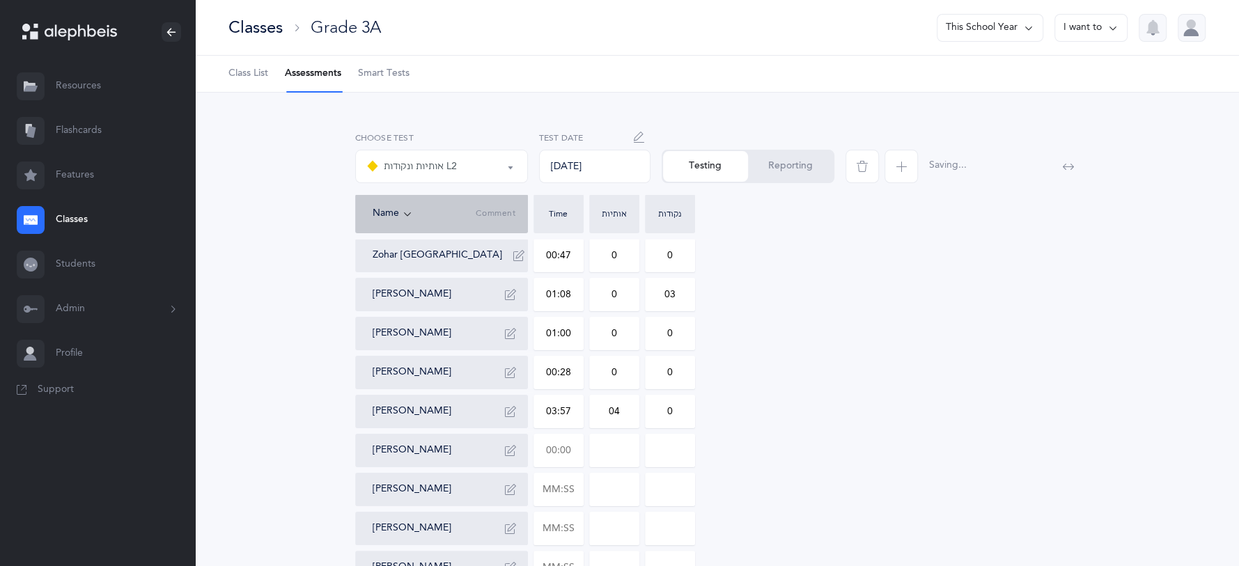
click at [571, 451] on input "text" at bounding box center [558, 451] width 49 height 32
type input "01:06"
type input "0"
click at [632, 454] on input "0" at bounding box center [614, 451] width 49 height 32
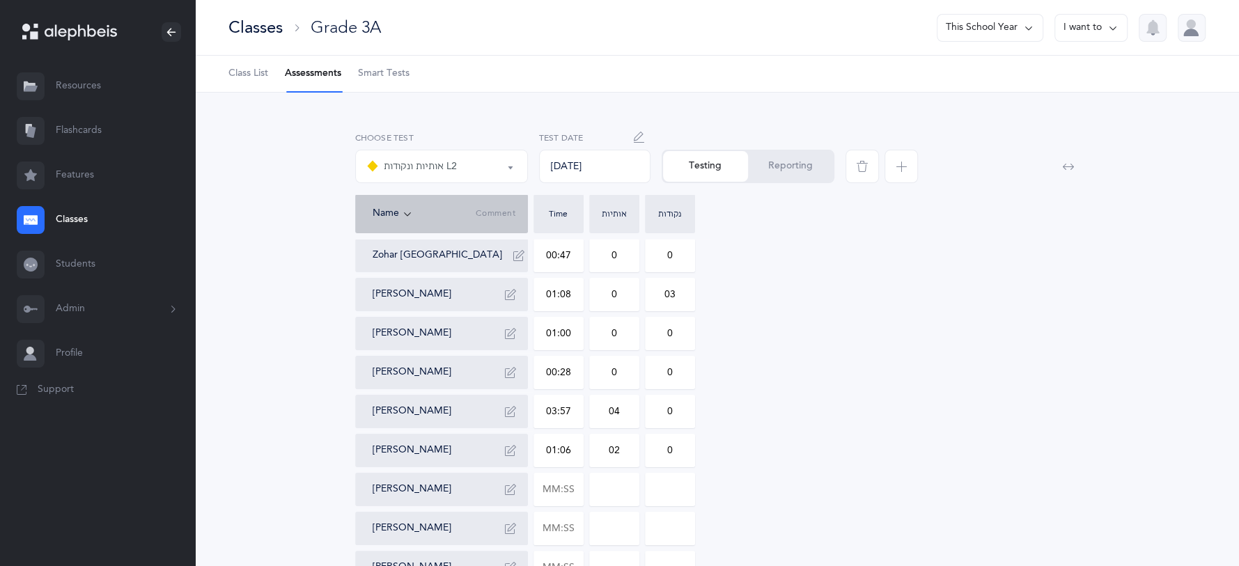
type input "02"
click at [690, 444] on input "0" at bounding box center [670, 451] width 49 height 32
type input "03"
click at [573, 493] on input "text" at bounding box center [558, 490] width 49 height 32
type input "01:09"
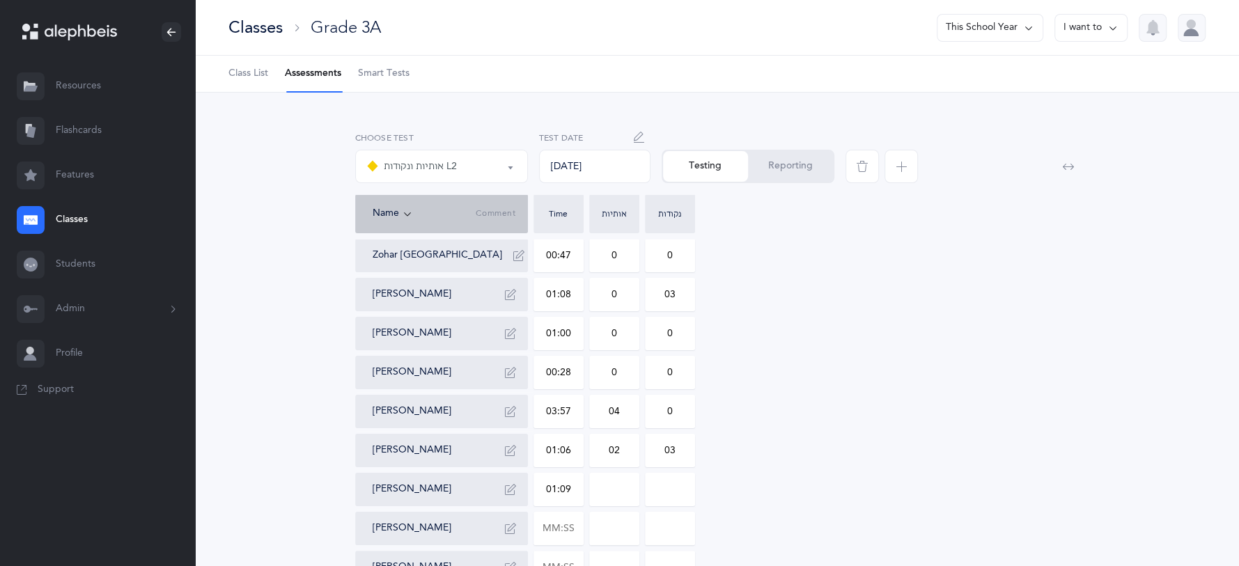
type input "0"
click at [636, 477] on input "0" at bounding box center [614, 490] width 49 height 32
type input "02"
click at [688, 488] on input "0" at bounding box center [670, 490] width 49 height 32
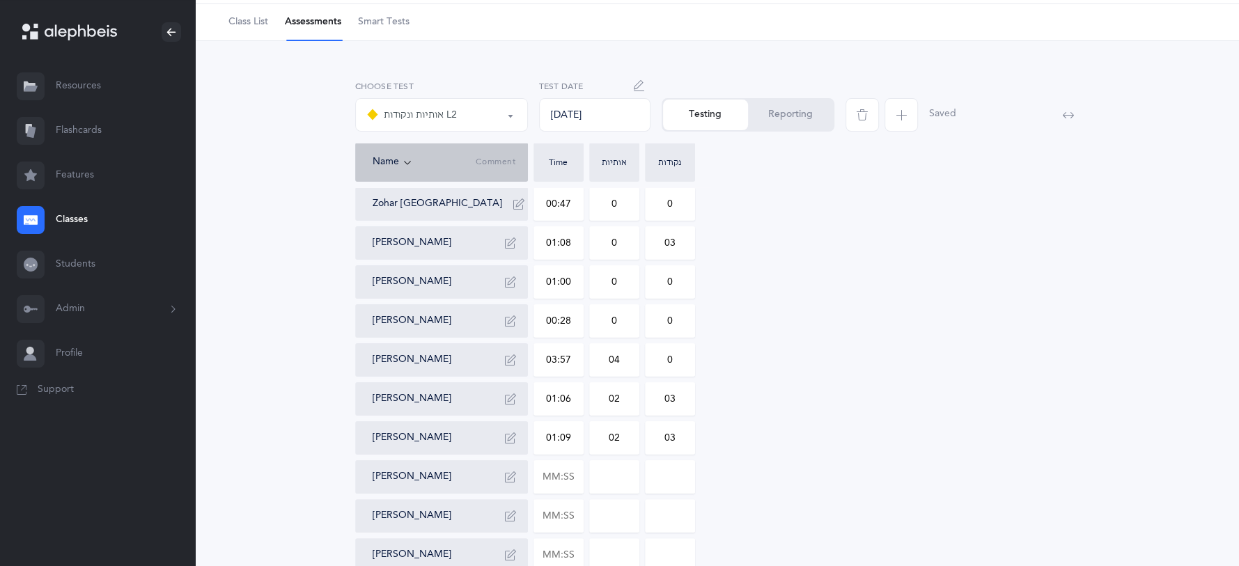
scroll to position [52, 0]
type input "03"
click at [565, 471] on input "text" at bounding box center [558, 477] width 49 height 32
type input "01:03"
type input "0"
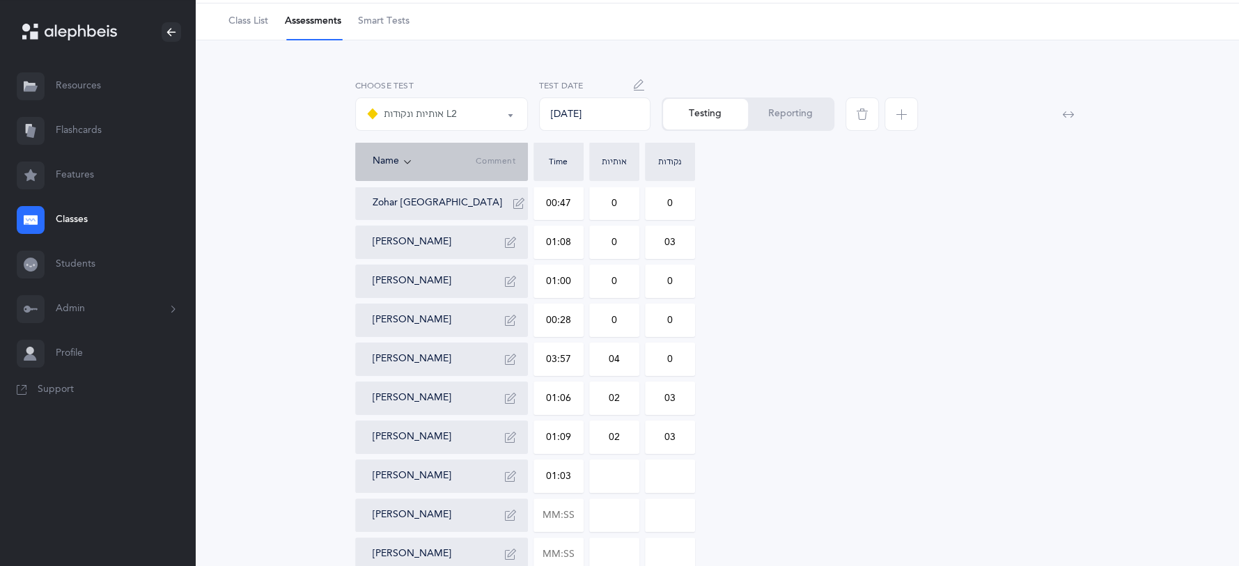
type input "0"
click at [623, 476] on input "0" at bounding box center [614, 477] width 49 height 32
type input "03"
click at [686, 481] on input "0" at bounding box center [670, 477] width 49 height 32
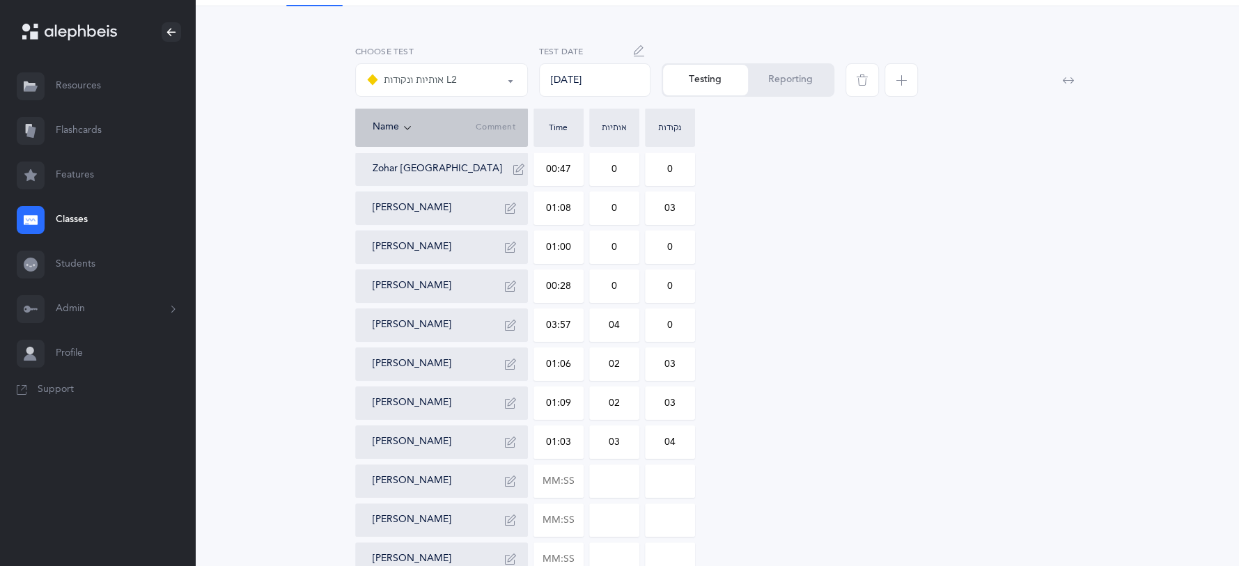
scroll to position [88, 0]
type input "04"
click at [579, 481] on input "text" at bounding box center [558, 480] width 49 height 32
type input "01:29"
type input "0"
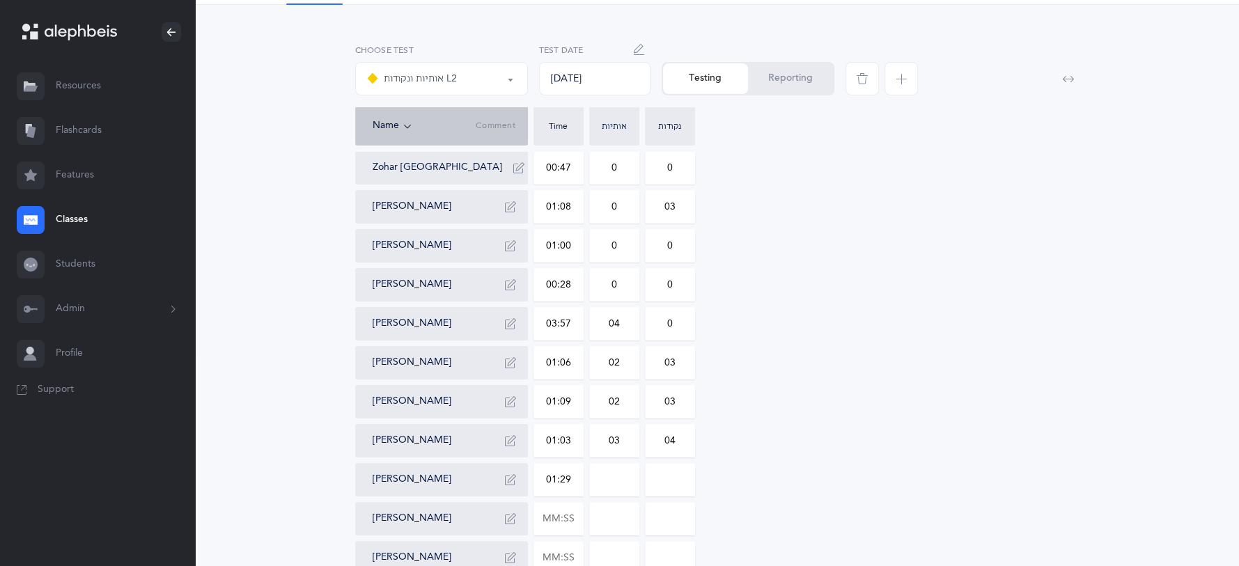
type input "0"
click at [628, 482] on input "0" at bounding box center [614, 480] width 49 height 32
type input "02"
click at [699, 473] on div "Zohar Berlin 00:47 0 0 Roy Davidovich 01:08 0 03 Ayal Fleischmann 01:00 0 0 Emm…" at bounding box center [717, 480] width 725 height 658
click at [682, 481] on input "0" at bounding box center [670, 480] width 49 height 32
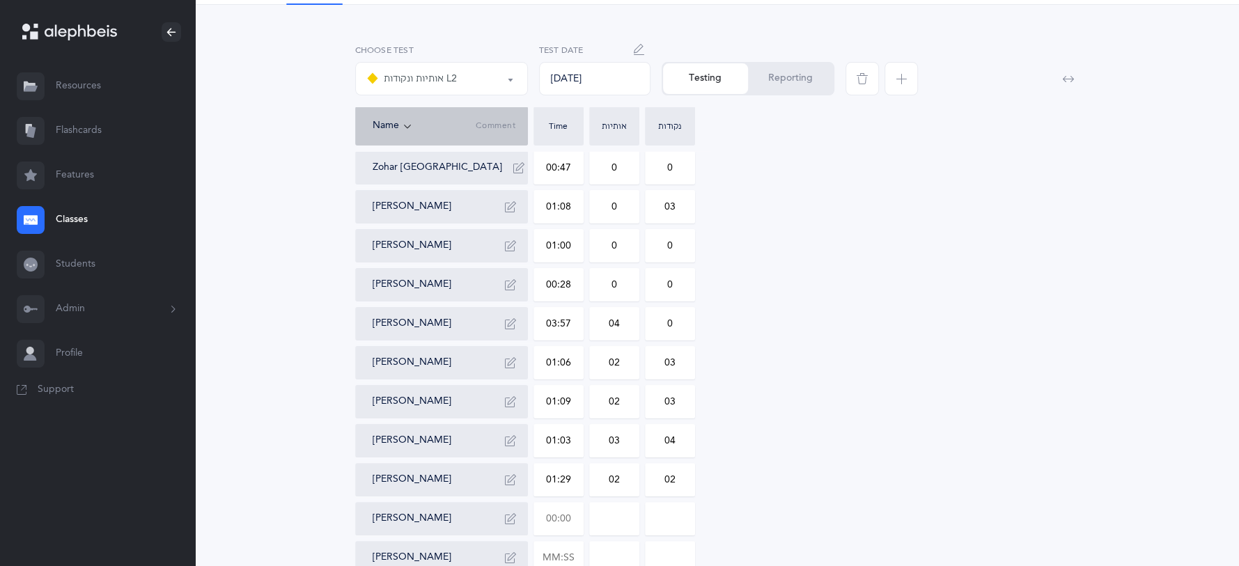
type input "02"
click at [567, 519] on input "text" at bounding box center [558, 519] width 49 height 32
type input "00:37"
type input "0"
click at [680, 525] on input "0" at bounding box center [670, 519] width 49 height 32
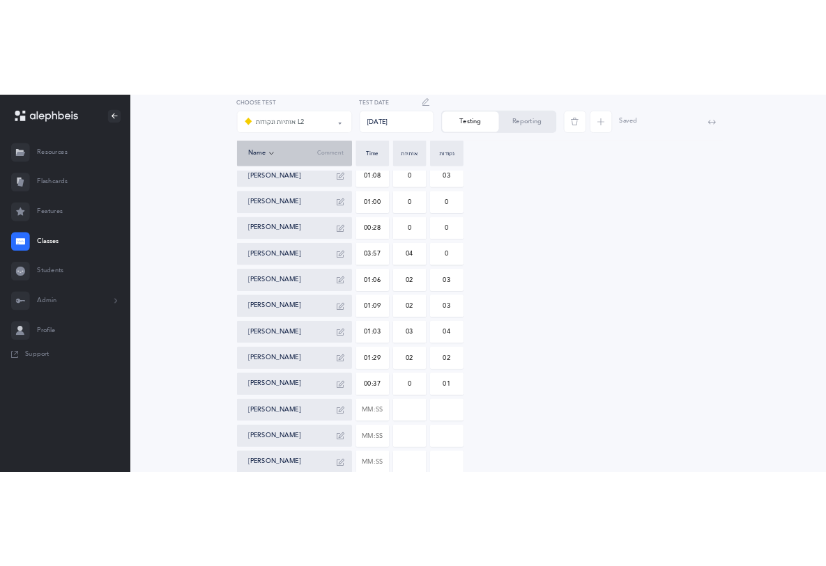
scroll to position [363, 0]
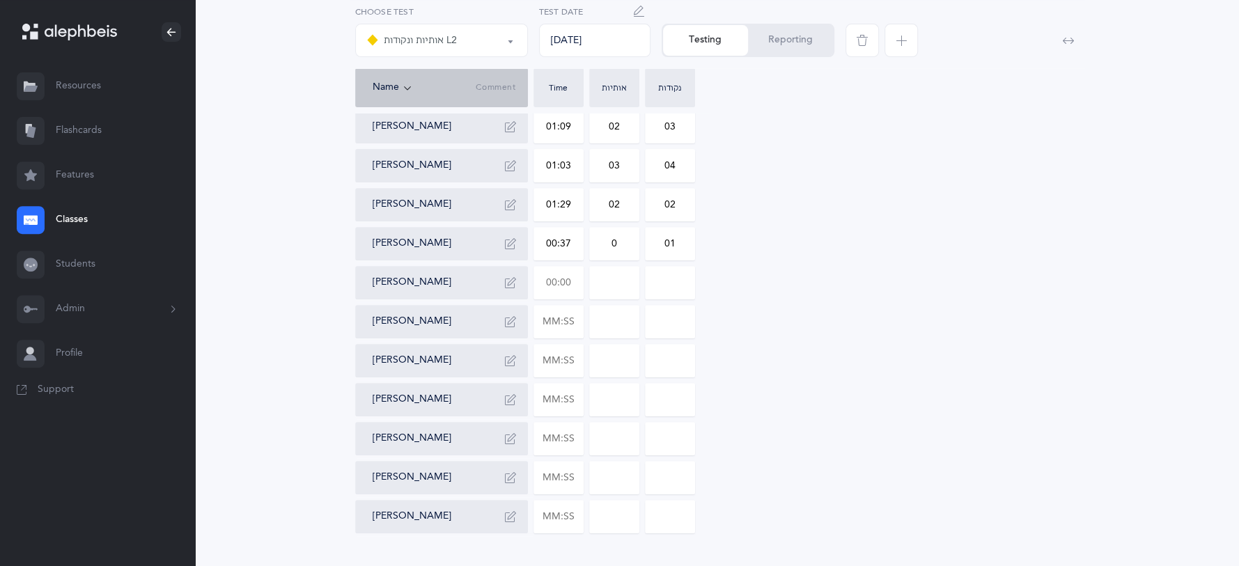
type input "01"
click at [567, 282] on input "text" at bounding box center [558, 283] width 49 height 32
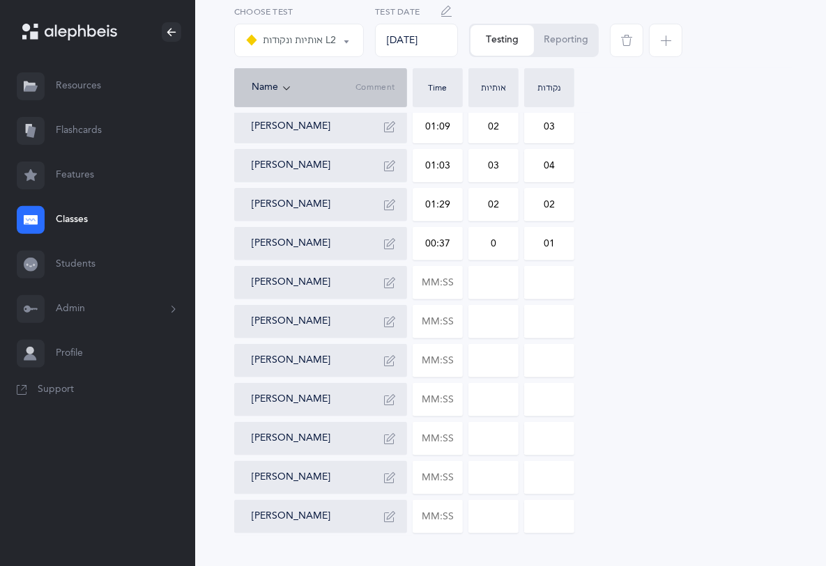
scroll to position [348, 0]
